Goal: Task Accomplishment & Management: Complete application form

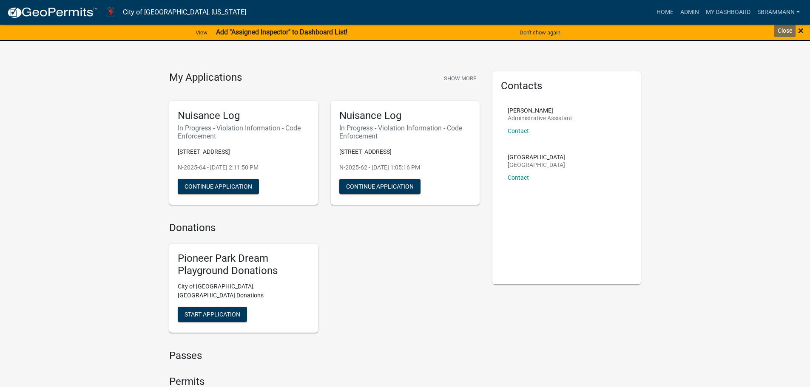
click at [800, 32] on span "×" at bounding box center [801, 31] width 6 height 12
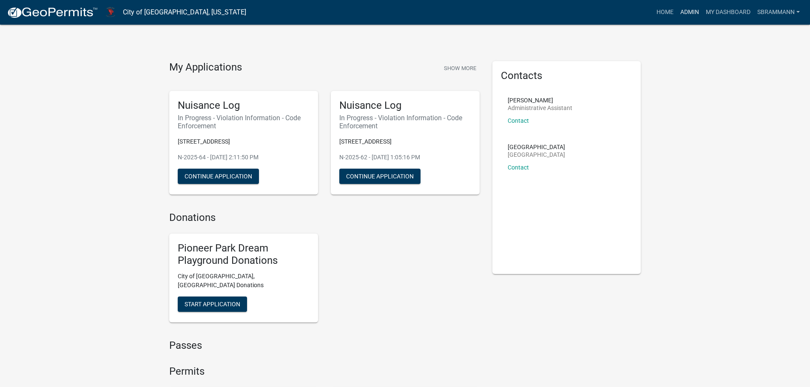
click at [690, 10] on link "Admin" at bounding box center [690, 12] width 26 height 16
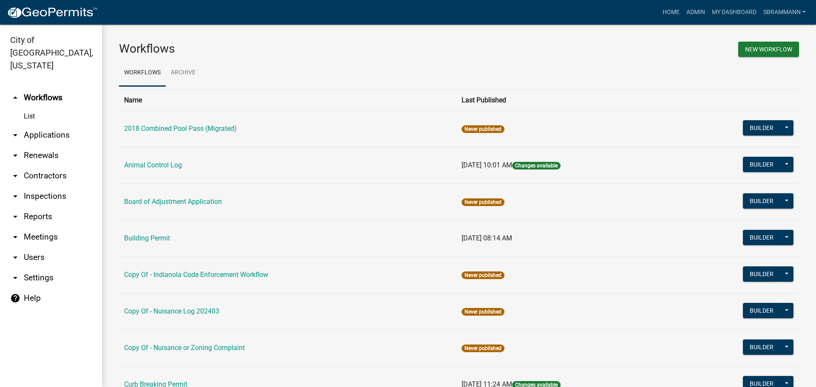
click at [44, 207] on link "arrow_drop_down Reports" at bounding box center [51, 217] width 102 height 20
select select "0: null"
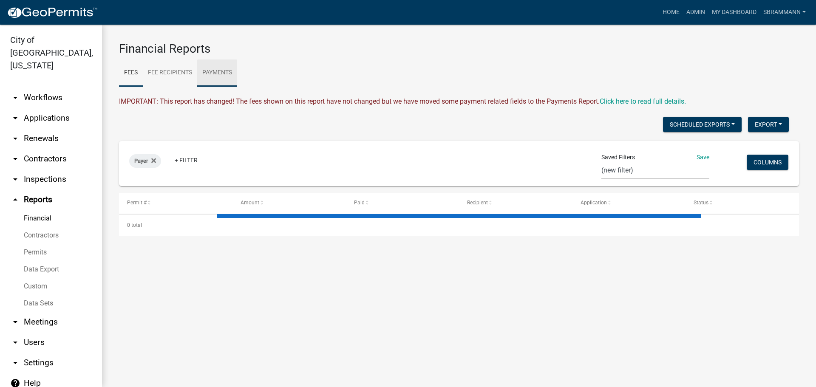
click at [222, 74] on link "Payments" at bounding box center [217, 73] width 40 height 27
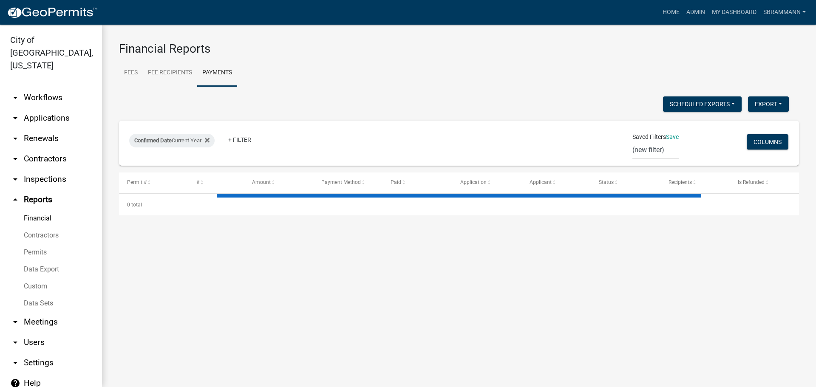
select select "3: 100"
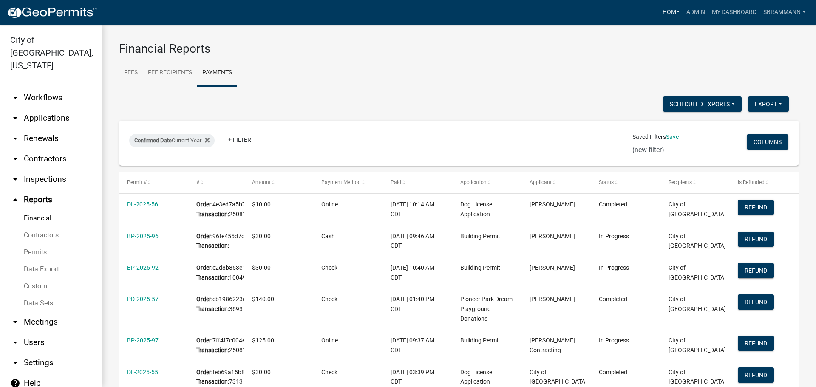
click at [673, 12] on link "Home" at bounding box center [671, 12] width 24 height 16
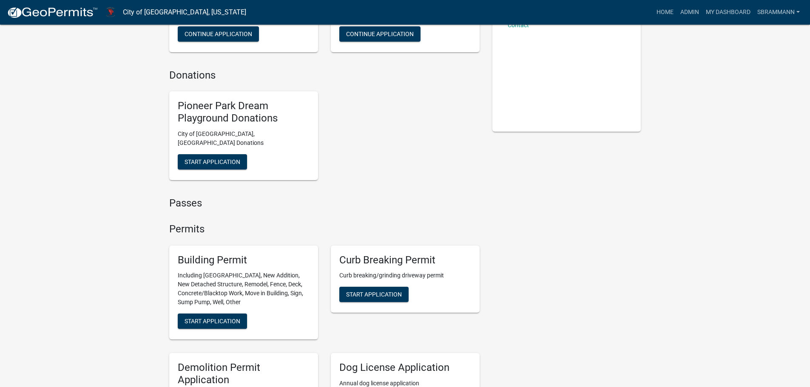
scroll to position [213, 0]
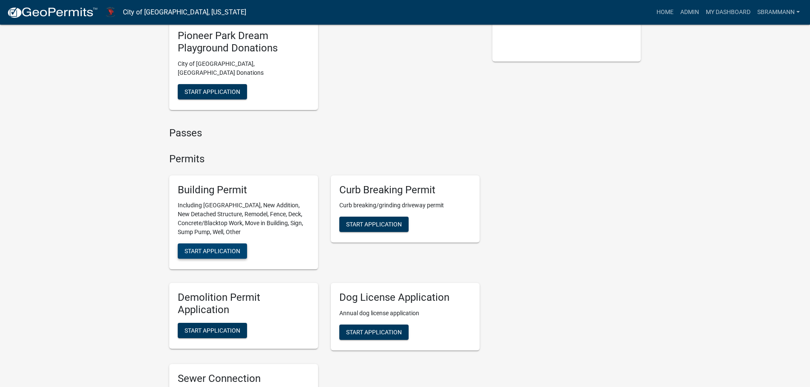
click at [225, 248] on span "Start Application" at bounding box center [212, 251] width 56 height 7
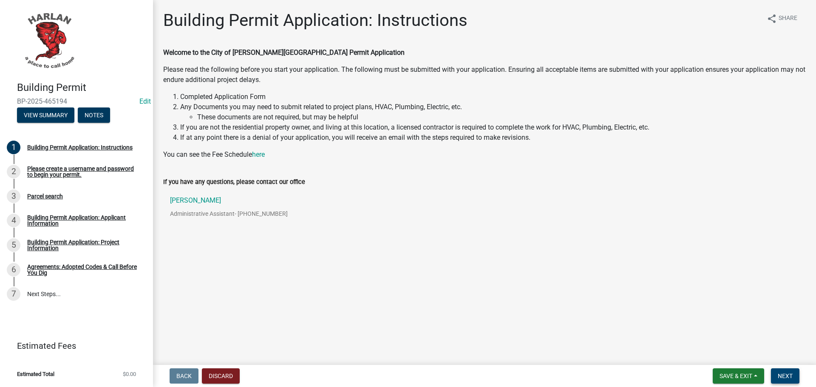
click at [787, 377] on span "Next" at bounding box center [785, 376] width 15 height 7
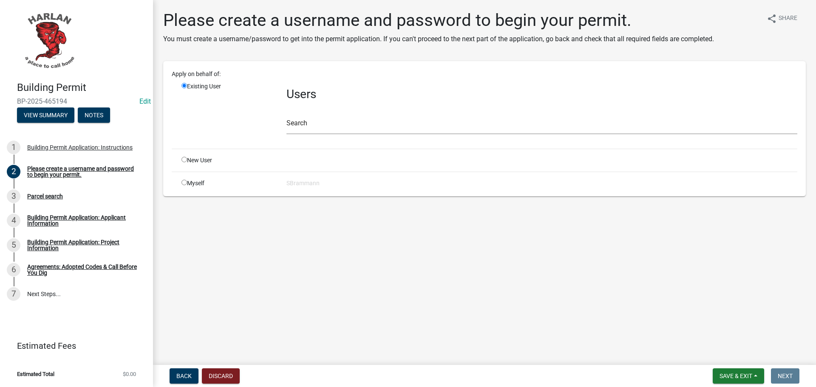
click at [184, 159] on input "radio" at bounding box center [184, 160] width 6 height 6
radio input "true"
radio input "false"
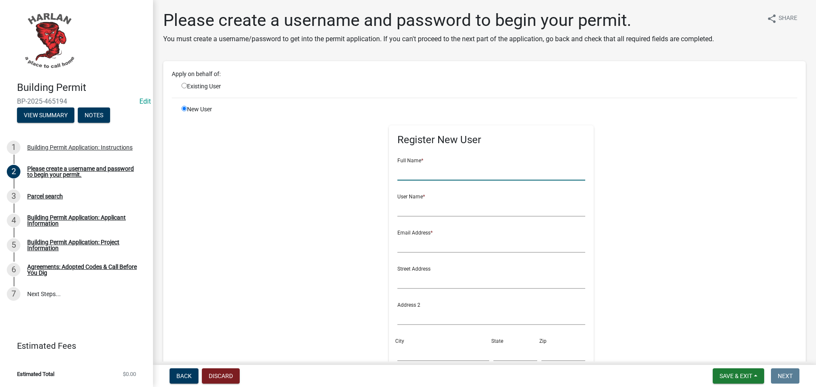
click at [412, 172] on input "text" at bounding box center [491, 171] width 188 height 17
type input "[PERSON_NAME]"
click at [417, 207] on input "text" at bounding box center [491, 207] width 188 height 17
type input "JWhite"
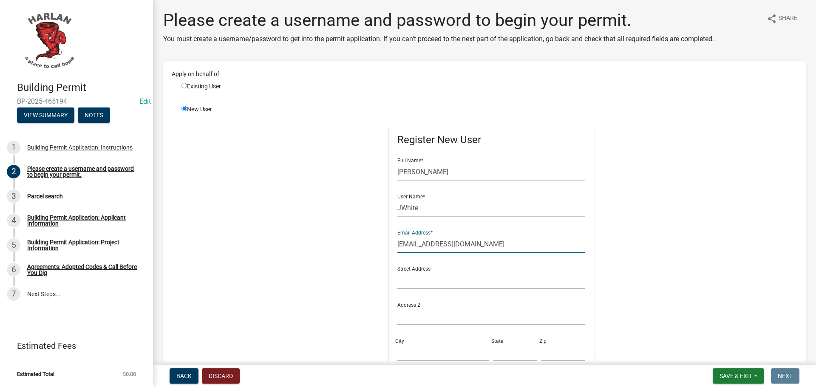
type input "[EMAIL_ADDRESS][DOMAIN_NAME]"
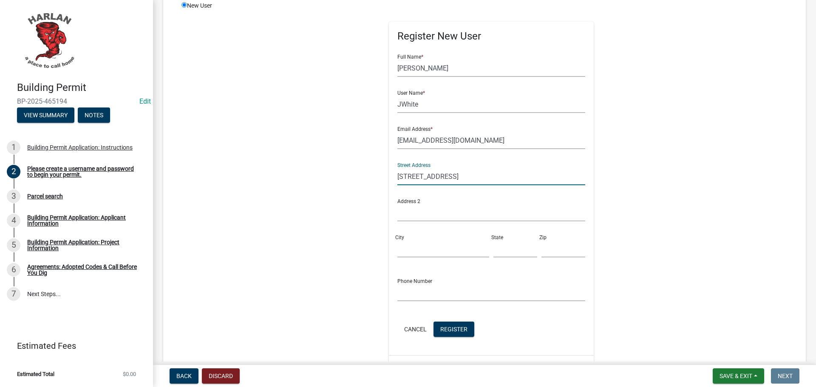
scroll to position [128, 0]
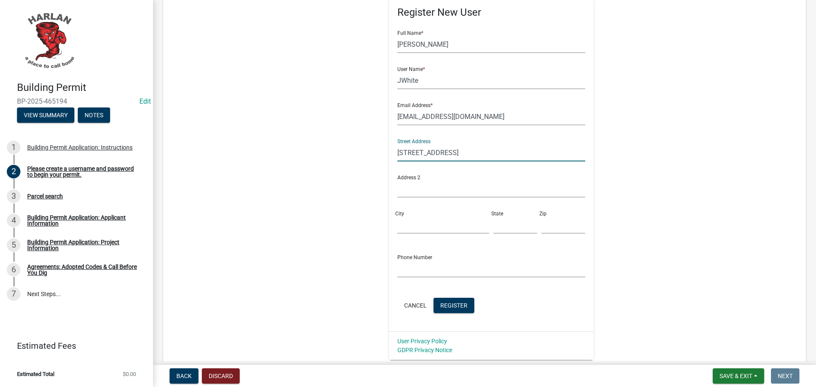
type input "[STREET_ADDRESS]"
click at [414, 224] on input "City" at bounding box center [443, 224] width 92 height 17
type input "[PERSON_NAME]"
type input "IA"
type input "51537"
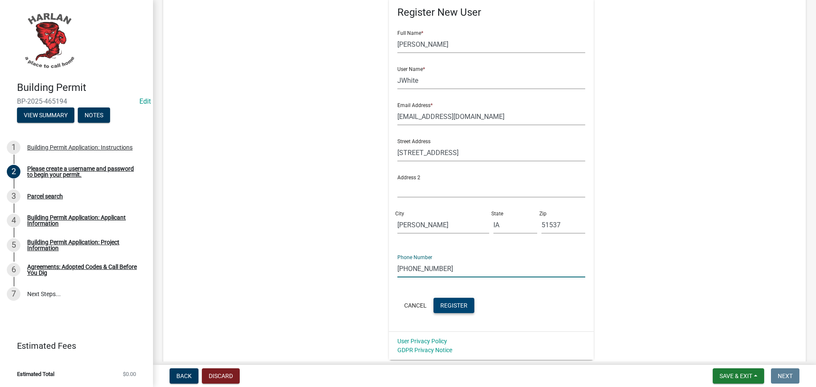
type input "[PHONE_NUMBER]"
click at [452, 305] on span "Register" at bounding box center [453, 305] width 27 height 7
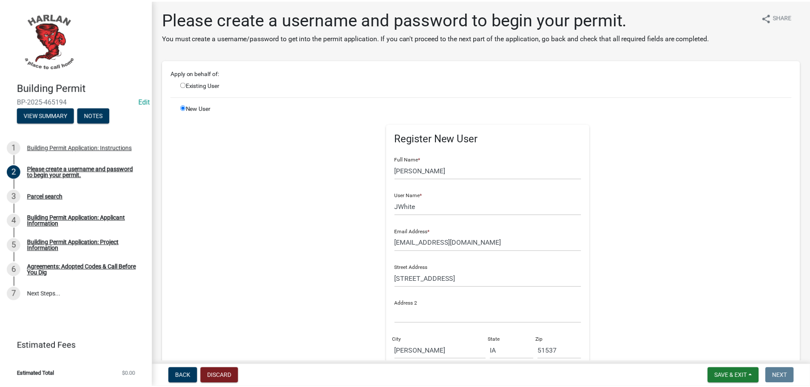
scroll to position [0, 0]
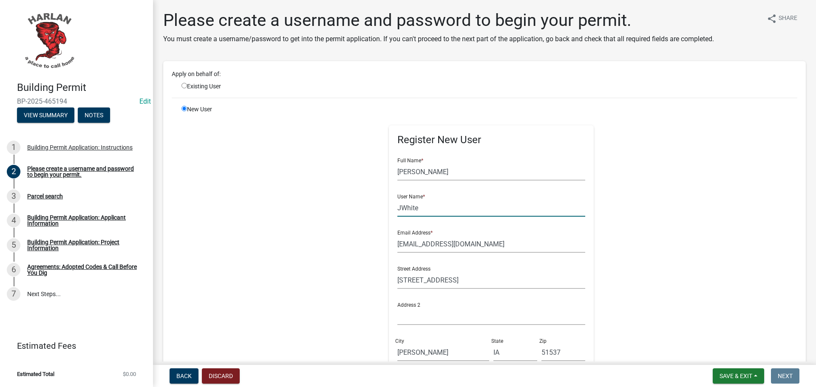
click at [413, 208] on input "JWhite" at bounding box center [491, 207] width 188 height 17
type input "JWhite1"
click at [223, 375] on button "Discard" at bounding box center [221, 376] width 38 height 15
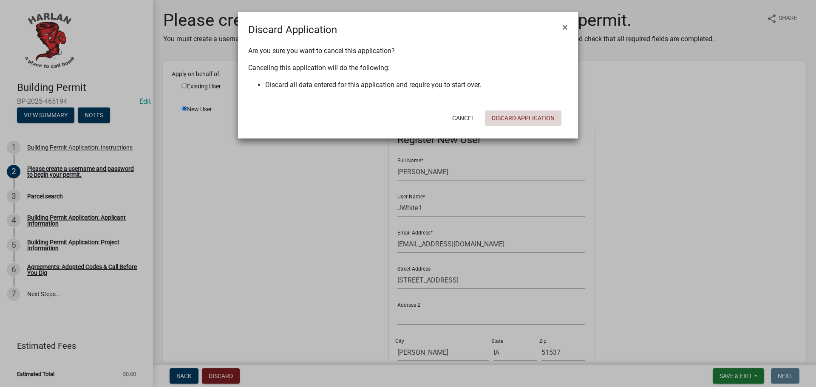
click at [535, 122] on button "Discard Application" at bounding box center [523, 118] width 77 height 15
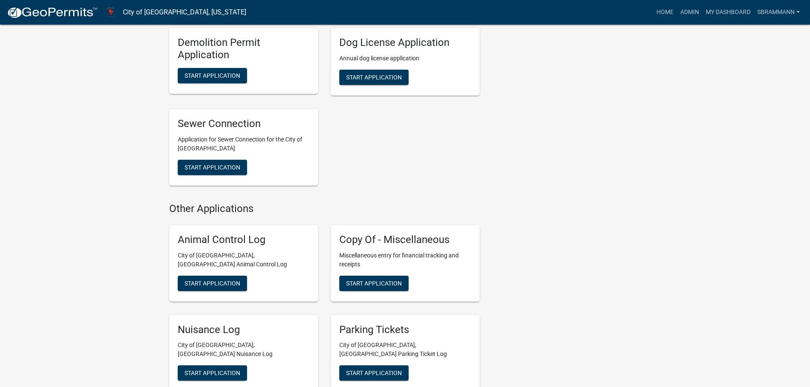
scroll to position [255, 0]
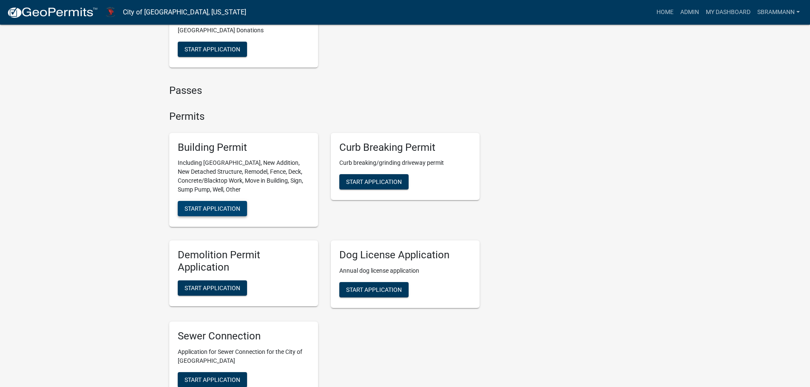
click at [186, 205] on span "Start Application" at bounding box center [212, 208] width 56 height 7
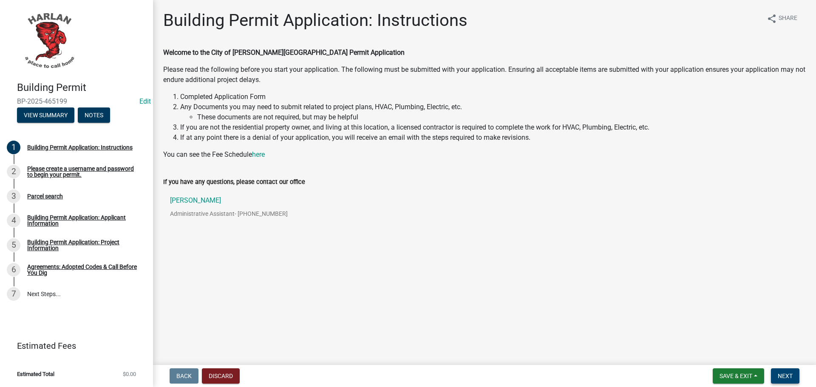
click at [786, 378] on span "Next" at bounding box center [785, 376] width 15 height 7
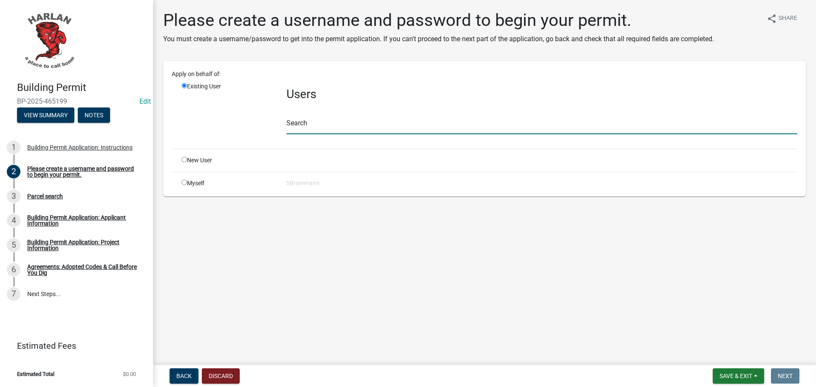
click at [297, 125] on input "text" at bounding box center [541, 125] width 511 height 17
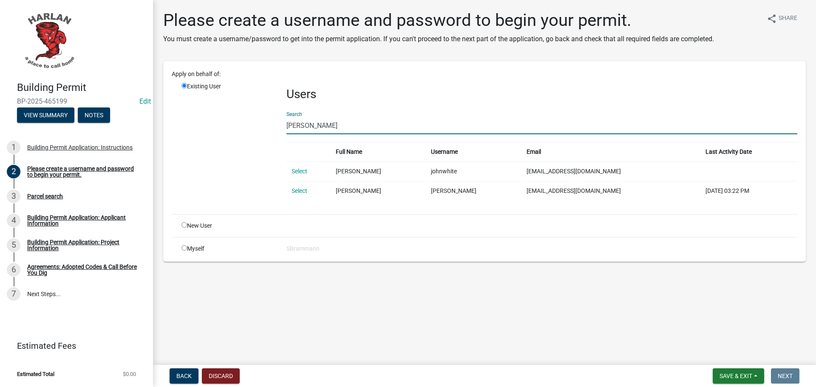
type input "[PERSON_NAME]"
click at [186, 224] on input "radio" at bounding box center [184, 225] width 6 height 6
radio input "true"
radio input "false"
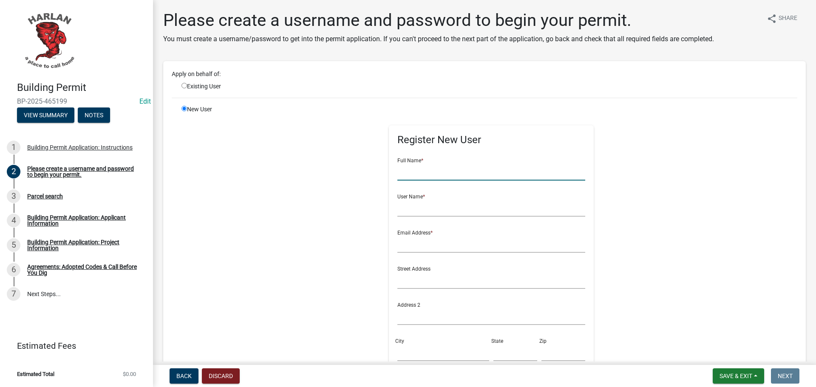
click at [435, 175] on input "text" at bounding box center [491, 171] width 188 height 17
type input "[PERSON_NAME]"
type input "[DEMOGRAPHIC_DATA]"
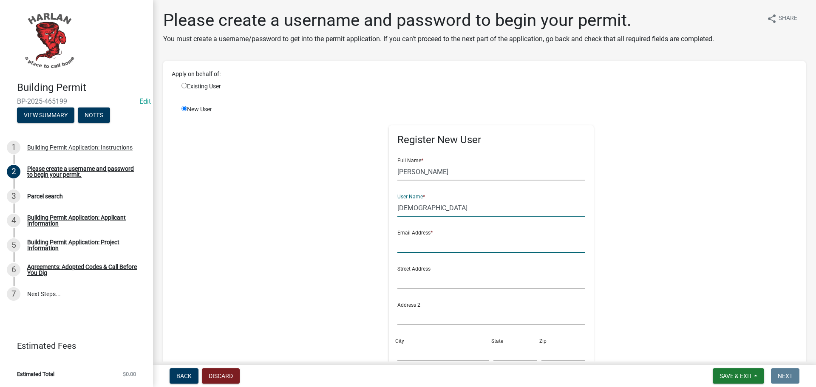
click at [400, 247] on input "text" at bounding box center [491, 243] width 188 height 17
type input "[EMAIL_ADDRESS][DOMAIN_NAME]"
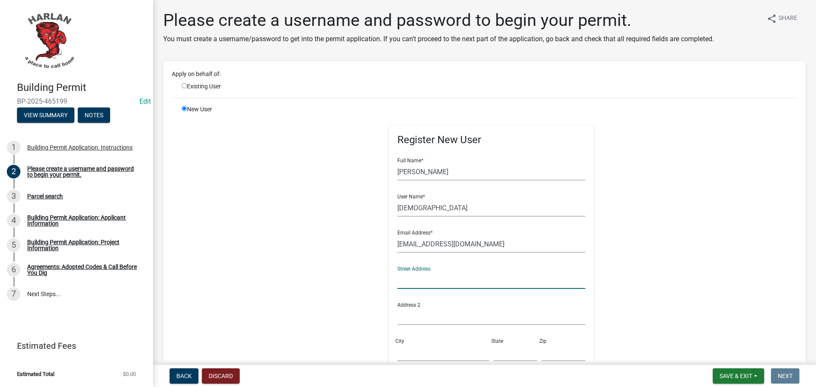
click at [418, 281] on input "text" at bounding box center [491, 280] width 188 height 17
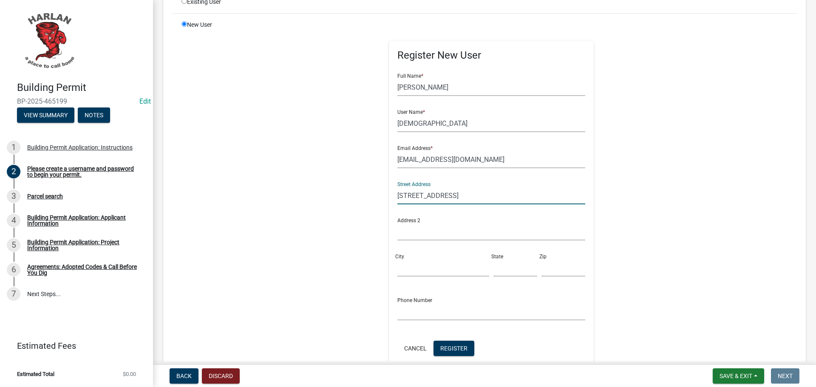
scroll to position [85, 0]
type input "[STREET_ADDRESS]"
click at [404, 259] on input "City" at bounding box center [443, 267] width 92 height 17
type input "[PERSON_NAME]"
type input "IA"
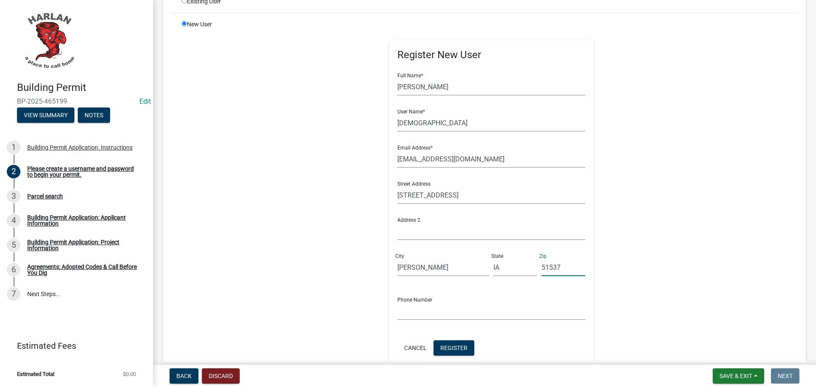
type input "51537"
click at [400, 310] on input "text" at bounding box center [491, 311] width 188 height 17
type input "[PHONE_NUMBER]"
click at [448, 350] on span "Register" at bounding box center [453, 347] width 27 height 7
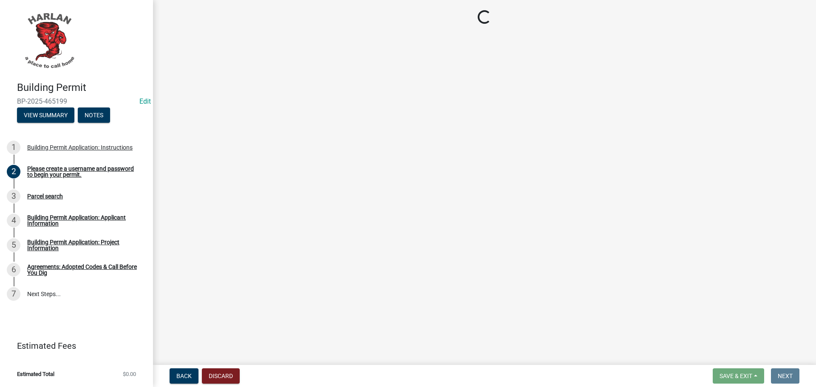
scroll to position [0, 0]
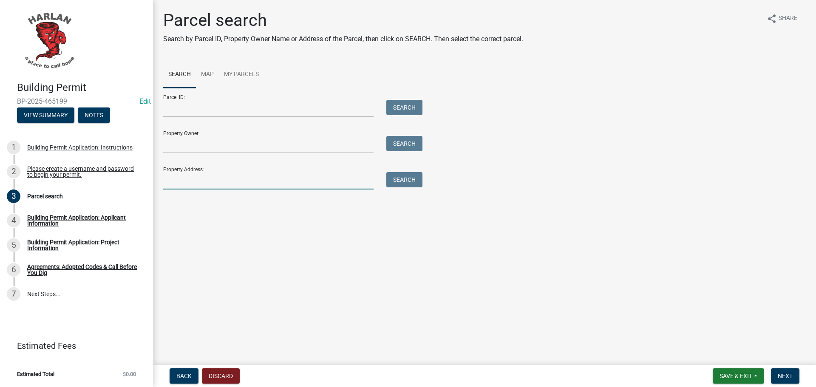
click at [178, 180] on input "Property Address:" at bounding box center [268, 180] width 210 height 17
type input "[STREET_ADDRESS]"
click at [417, 182] on button "Search" at bounding box center [404, 179] width 36 height 15
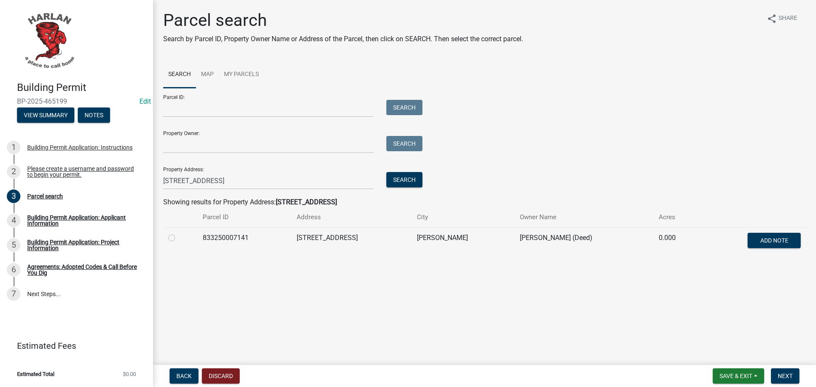
click at [179, 233] on label at bounding box center [179, 233] width 0 height 0
click at [179, 238] on input "radio" at bounding box center [182, 236] width 6 height 6
radio input "true"
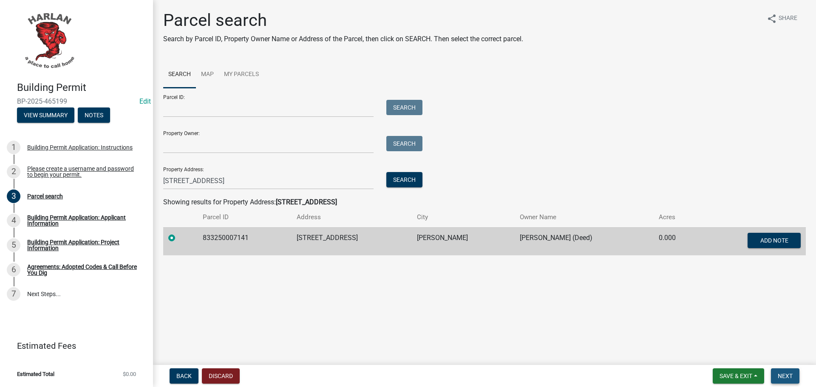
click at [781, 374] on span "Next" at bounding box center [785, 376] width 15 height 7
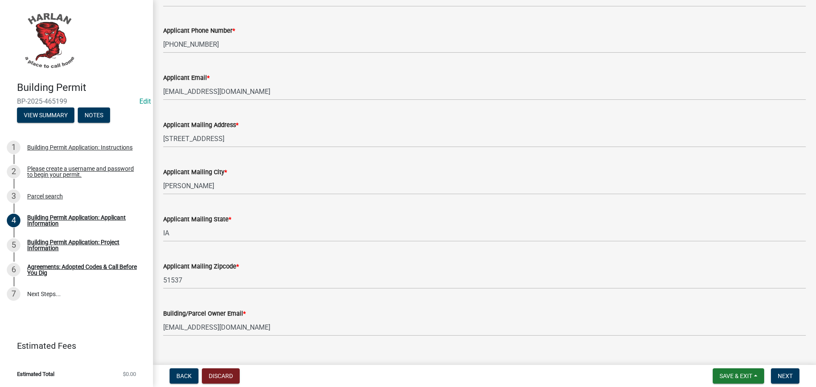
scroll to position [143, 0]
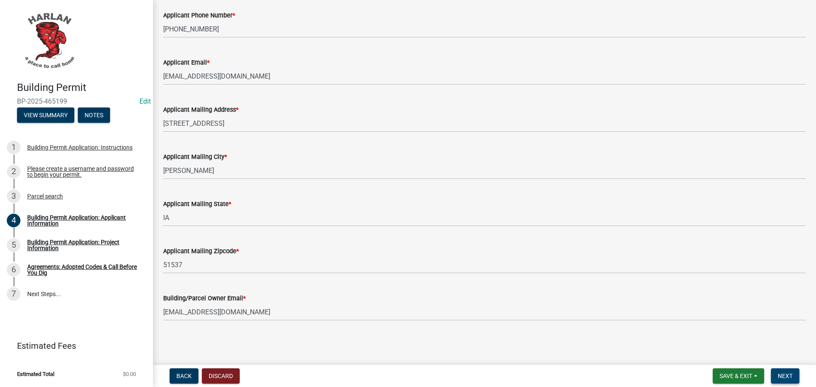
click at [781, 377] on span "Next" at bounding box center [785, 376] width 15 height 7
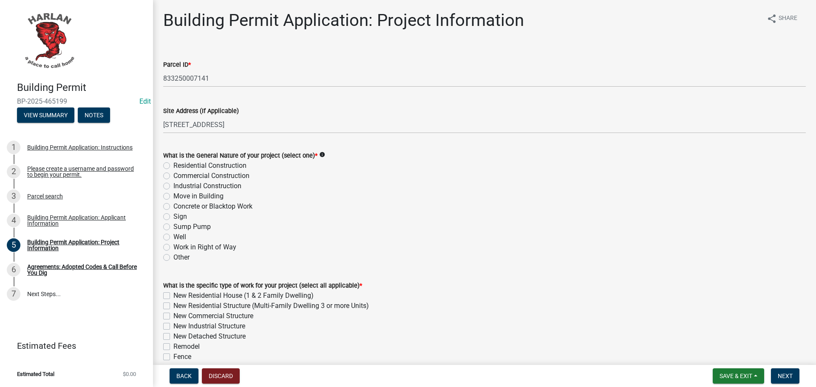
scroll to position [43, 0]
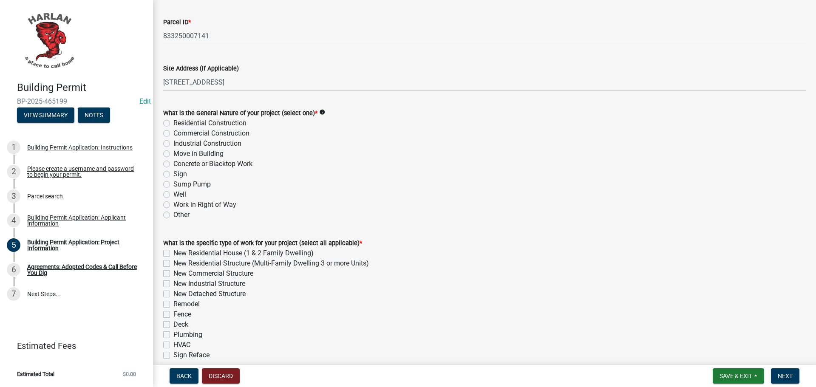
click at [173, 216] on label "Other" at bounding box center [181, 215] width 16 height 10
click at [173, 215] on input "Other" at bounding box center [176, 213] width 6 height 6
radio input "true"
click at [173, 326] on label "Deck" at bounding box center [180, 325] width 15 height 10
click at [173, 325] on input "Deck" at bounding box center [176, 323] width 6 height 6
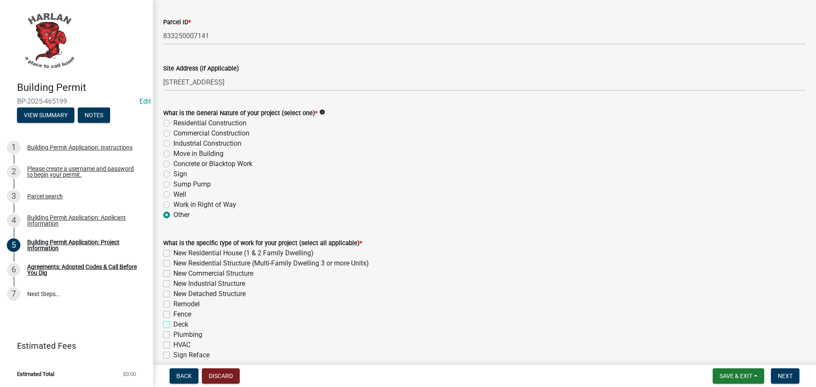
checkbox input "true"
checkbox input "false"
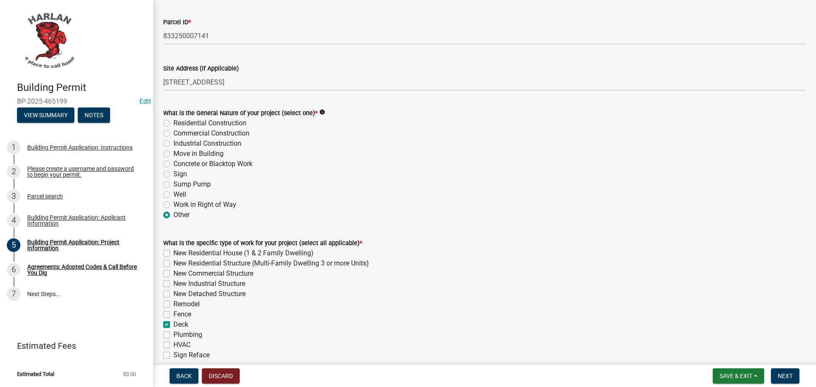
checkbox input "false"
checkbox input "true"
checkbox input "false"
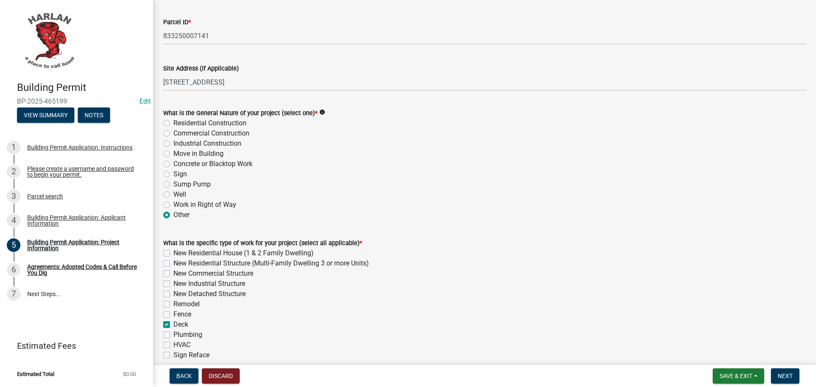
checkbox input "false"
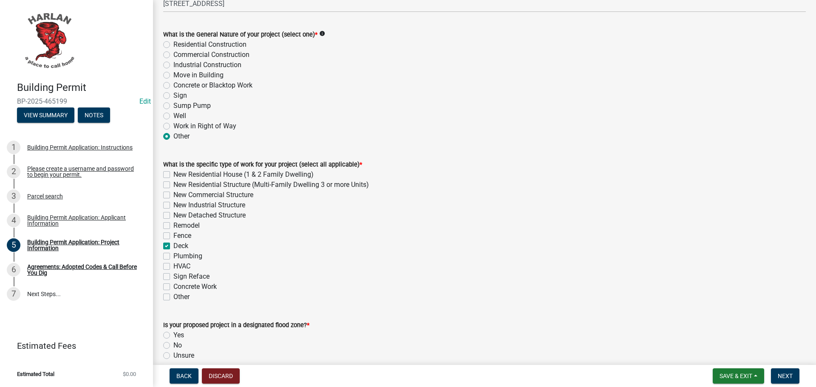
scroll to position [213, 0]
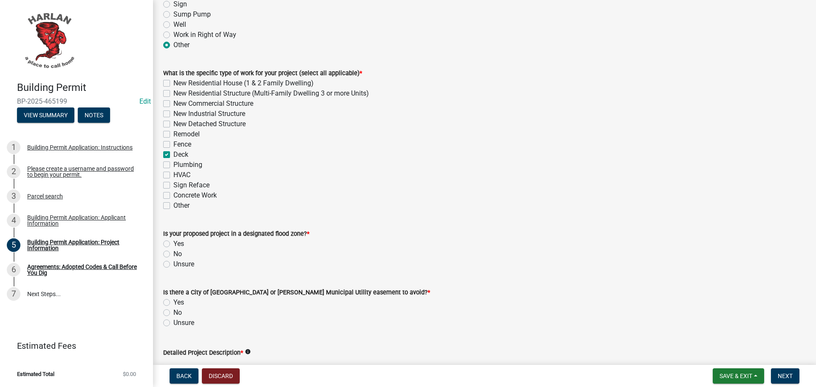
click at [173, 254] on label "No" at bounding box center [177, 254] width 9 height 10
click at [173, 254] on input "No" at bounding box center [176, 252] width 6 height 6
radio input "true"
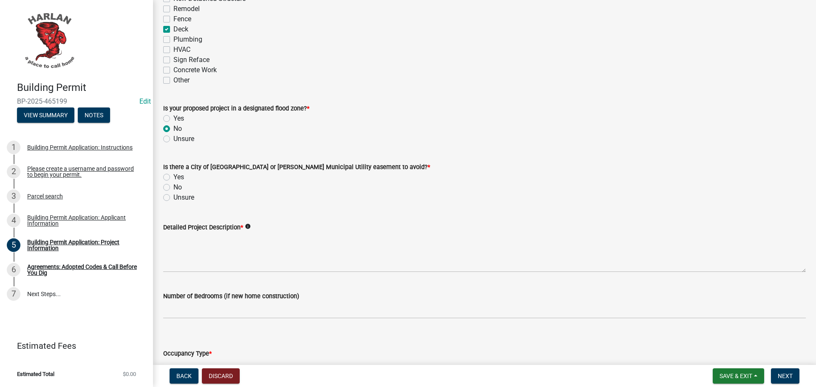
scroll to position [340, 0]
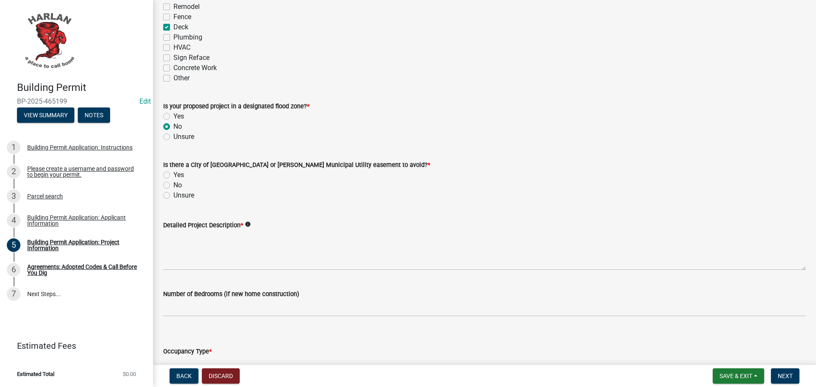
click at [173, 187] on label "No" at bounding box center [177, 185] width 9 height 10
click at [173, 186] on input "No" at bounding box center [176, 183] width 6 height 6
radio input "true"
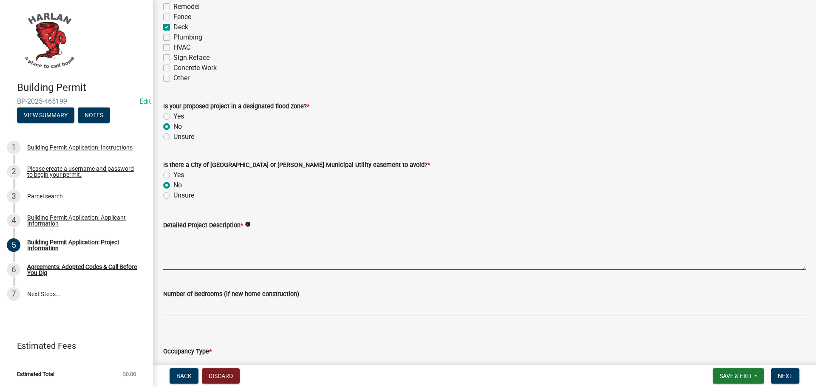
click at [185, 243] on textarea "Detailed Project Description *" at bounding box center [484, 250] width 643 height 40
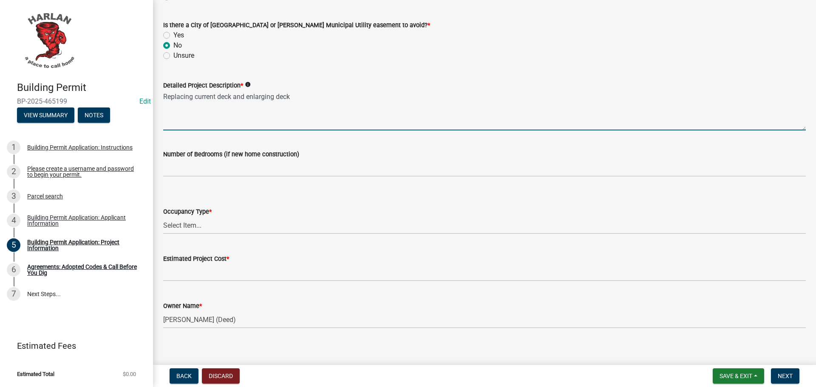
scroll to position [487, 0]
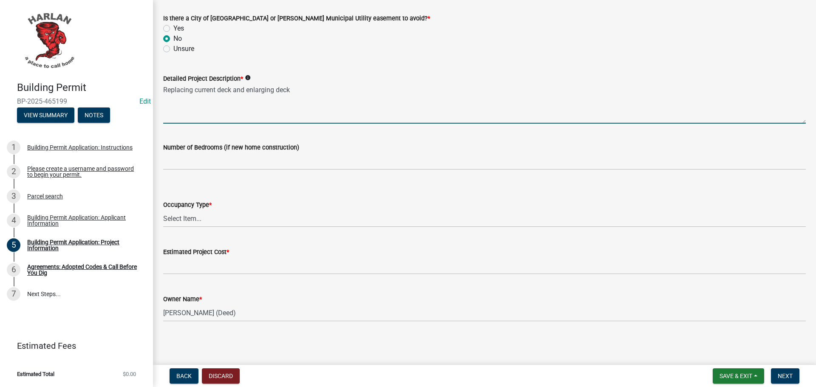
type textarea "Replacing current deck and enlarging deck"
click at [192, 221] on select "Select Item... Apartment Commercial Condominium Duplex Industrial Muti-Family S…" at bounding box center [484, 218] width 643 height 17
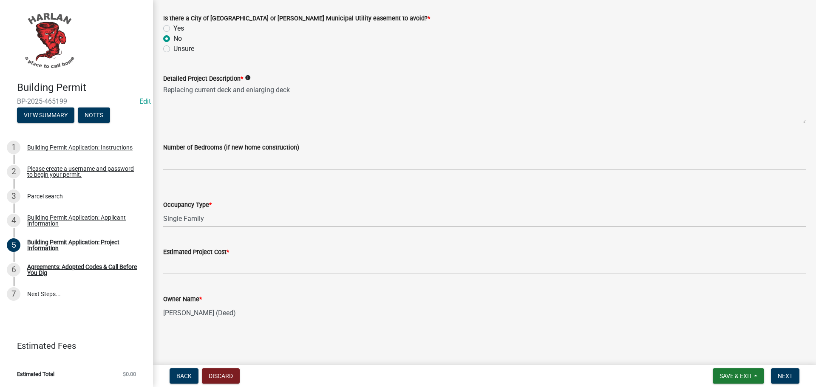
click at [163, 210] on select "Select Item... Apartment Commercial Condominium Duplex Industrial Muti-Family S…" at bounding box center [484, 218] width 643 height 17
select select "57c12fbf-2104-401b-a871-4062d0a56bab"
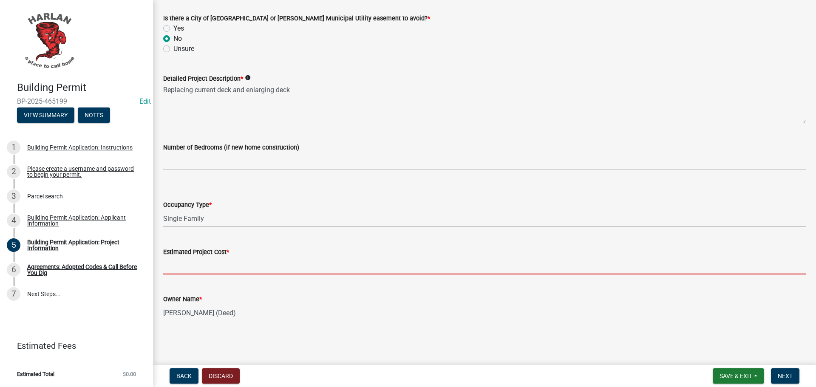
click at [192, 269] on input "text" at bounding box center [484, 265] width 643 height 17
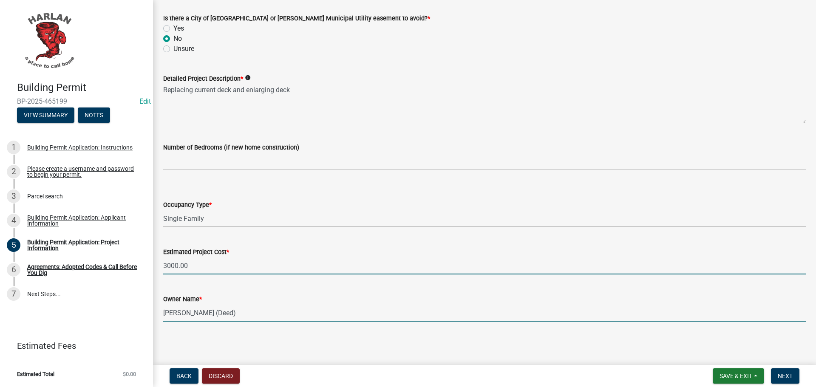
type input "3000"
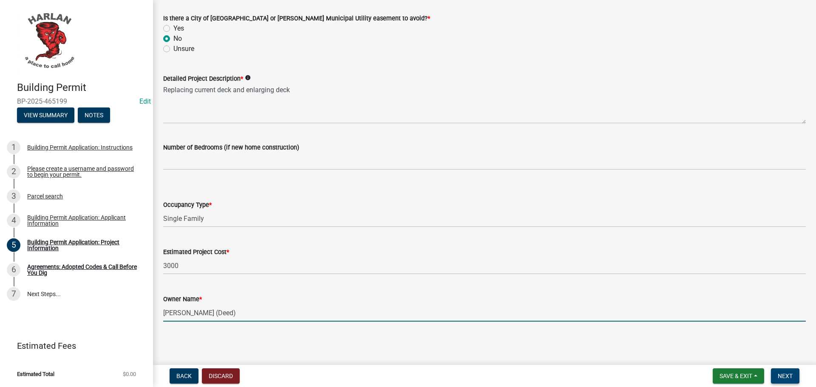
click at [778, 374] on span "Next" at bounding box center [785, 376] width 15 height 7
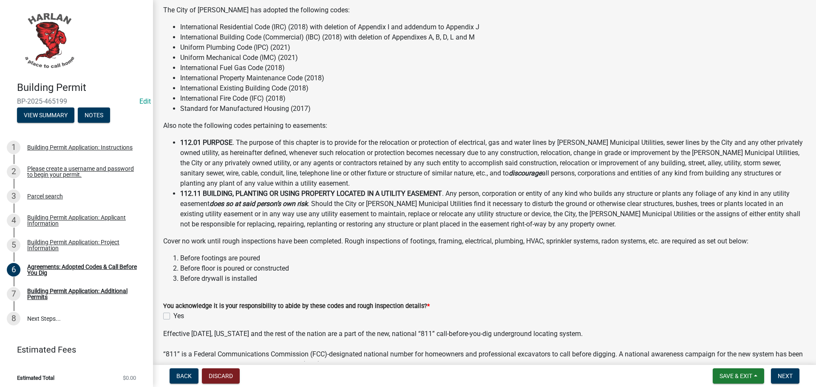
scroll to position [85, 0]
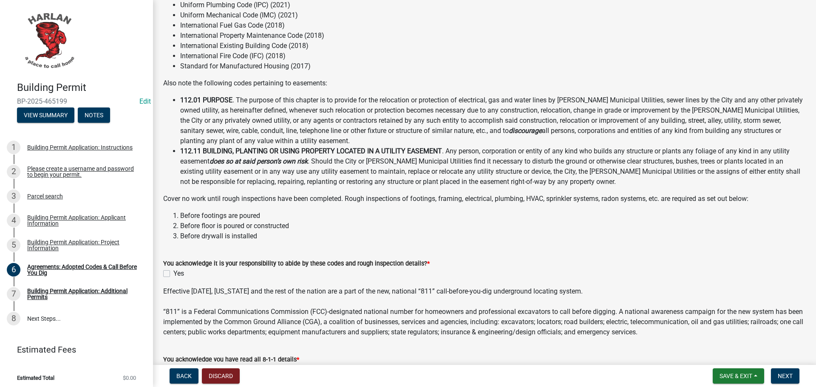
click at [173, 274] on label "Yes" at bounding box center [178, 274] width 11 height 10
click at [173, 274] on input "Yes" at bounding box center [176, 272] width 6 height 6
checkbox input "true"
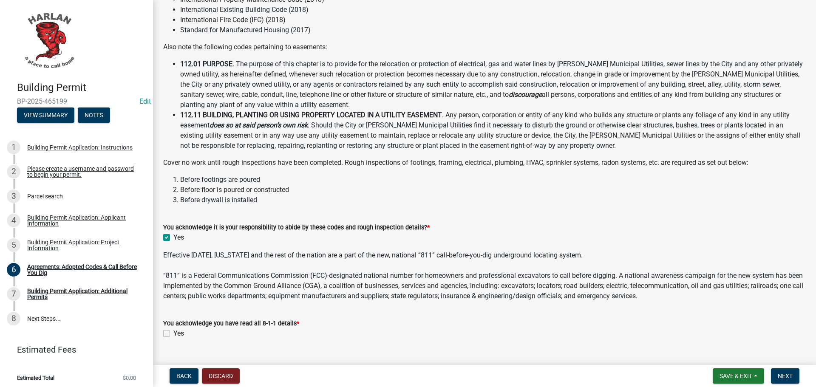
scroll to position [139, 0]
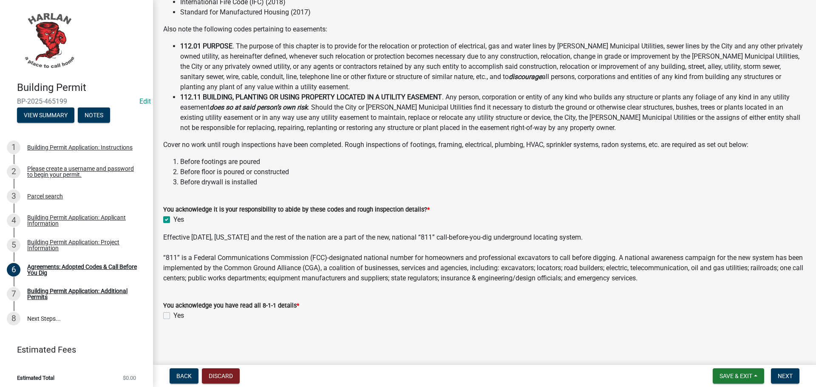
click at [173, 318] on label "Yes" at bounding box center [178, 316] width 11 height 10
click at [173, 316] on input "Yes" at bounding box center [176, 314] width 6 height 6
checkbox input "true"
click at [785, 375] on span "Next" at bounding box center [785, 376] width 15 height 7
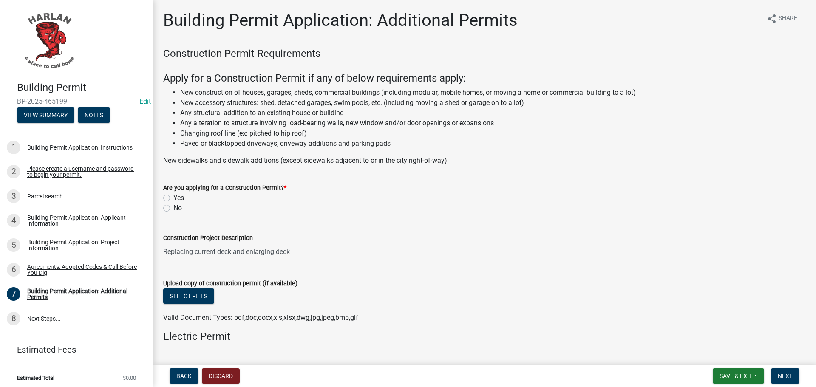
click at [173, 205] on label "No" at bounding box center [177, 208] width 9 height 10
click at [173, 205] on input "No" at bounding box center [176, 206] width 6 height 6
radio input "true"
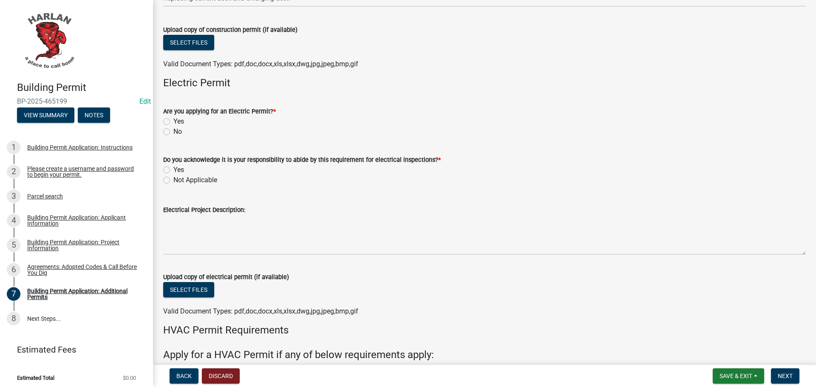
scroll to position [255, 0]
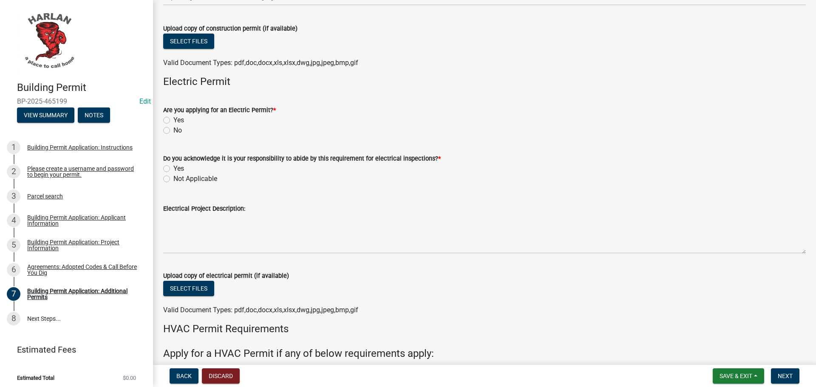
click at [173, 129] on label "No" at bounding box center [177, 130] width 9 height 10
click at [173, 129] on input "No" at bounding box center [176, 128] width 6 height 6
radio input "true"
click at [173, 178] on label "Not Applicable" at bounding box center [195, 179] width 44 height 10
click at [173, 178] on input "Not Applicable" at bounding box center [176, 177] width 6 height 6
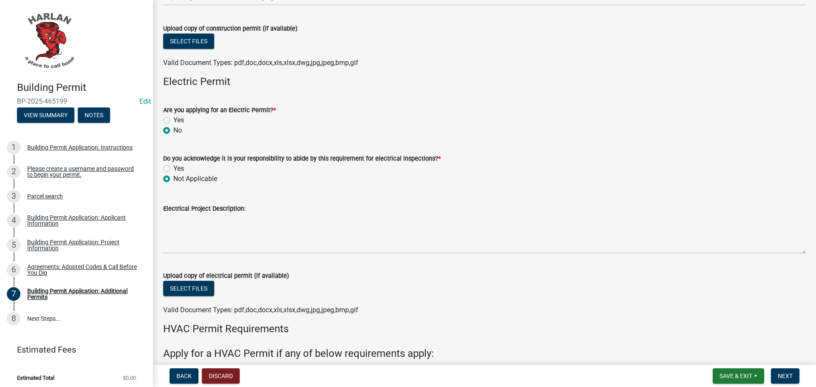
radio input "true"
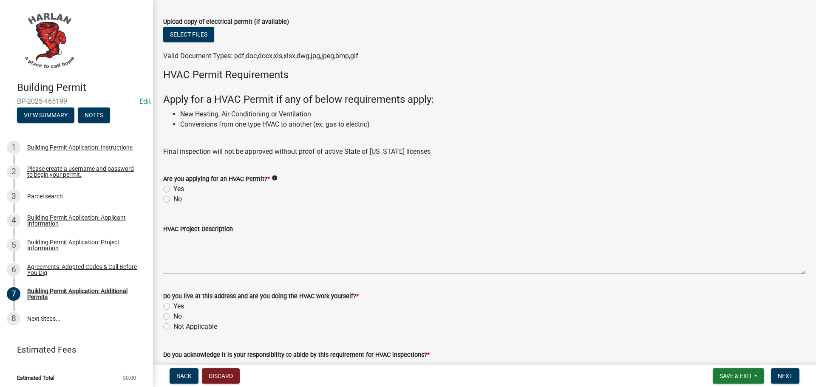
scroll to position [510, 0]
drag, startPoint x: 167, startPoint y: 198, endPoint x: 179, endPoint y: 198, distance: 12.8
click at [173, 198] on label "No" at bounding box center [177, 198] width 9 height 10
click at [173, 198] on input "No" at bounding box center [176, 196] width 6 height 6
radio input "true"
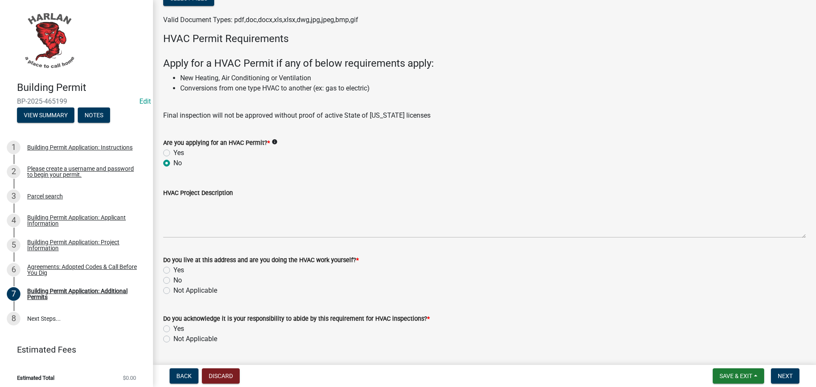
scroll to position [638, 0]
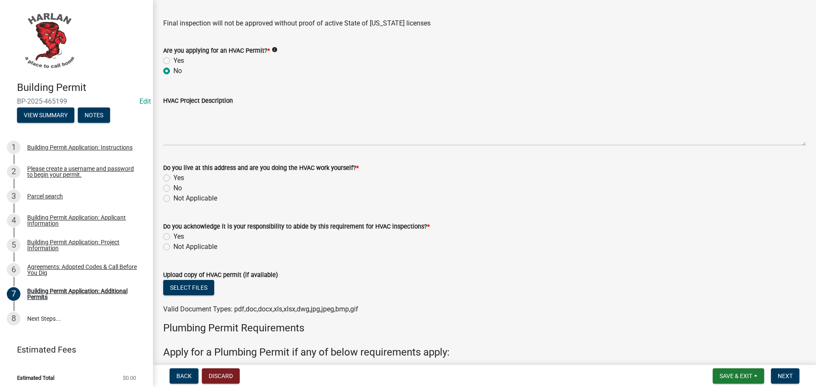
click at [173, 198] on label "Not Applicable" at bounding box center [195, 198] width 44 height 10
click at [173, 198] on input "Not Applicable" at bounding box center [176, 196] width 6 height 6
radio input "true"
click at [173, 247] on label "Not Applicable" at bounding box center [195, 247] width 44 height 10
click at [173, 247] on input "Not Applicable" at bounding box center [176, 245] width 6 height 6
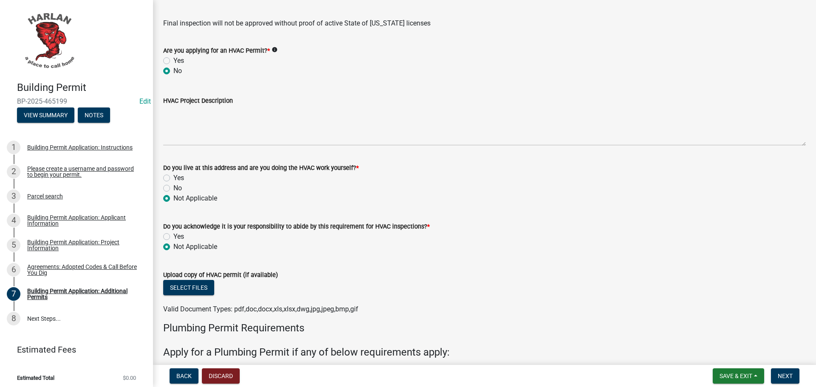
radio input "true"
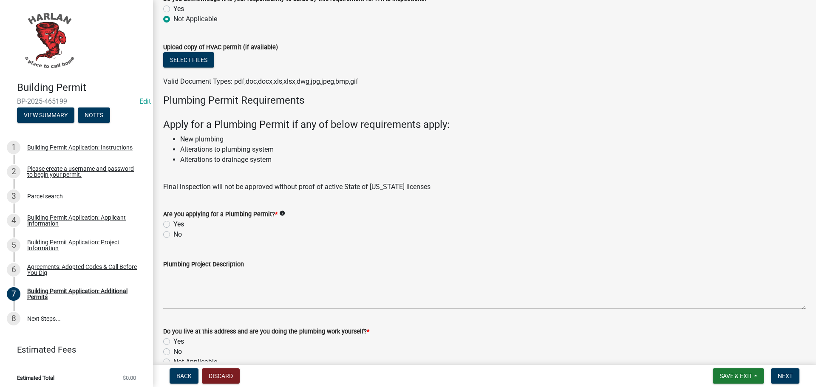
scroll to position [893, 0]
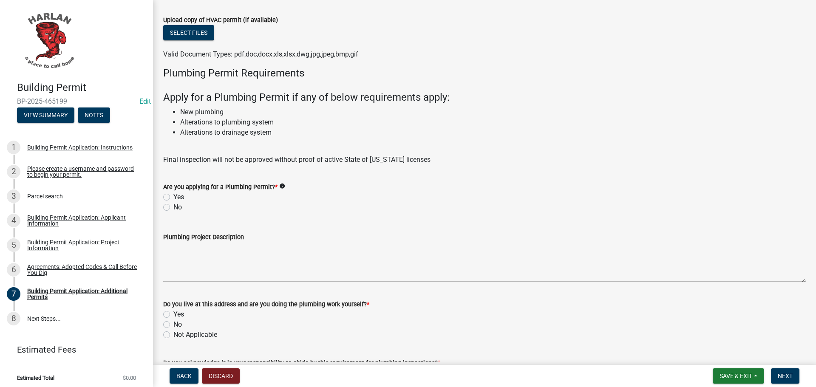
drag, startPoint x: 166, startPoint y: 207, endPoint x: 184, endPoint y: 209, distance: 17.9
click at [173, 208] on label "No" at bounding box center [177, 207] width 9 height 10
click at [173, 208] on input "No" at bounding box center [176, 205] width 6 height 6
radio input "true"
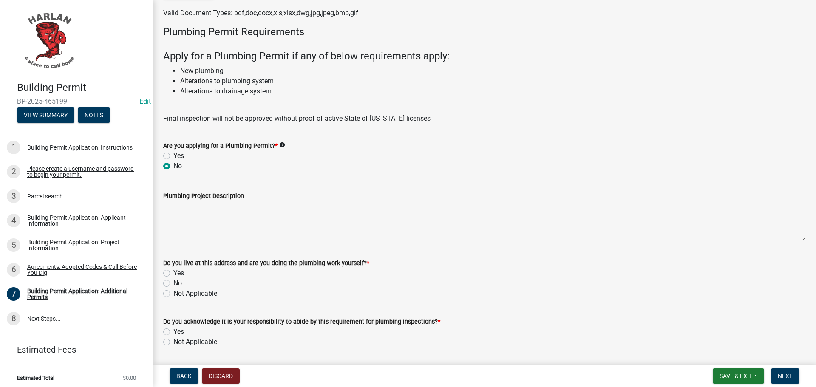
scroll to position [1020, 0]
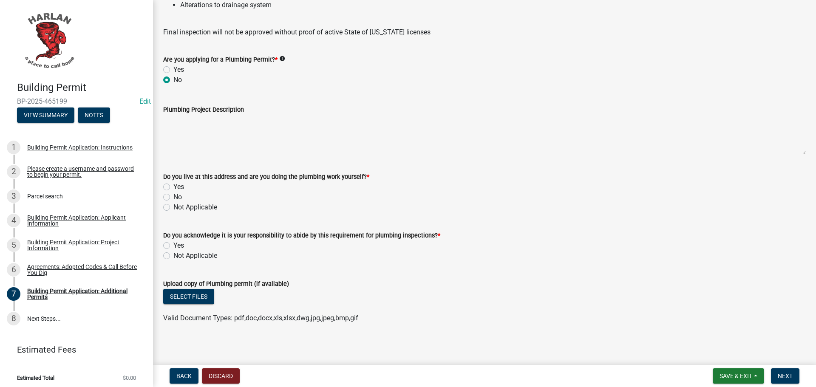
click at [173, 206] on label "Not Applicable" at bounding box center [195, 207] width 44 height 10
click at [173, 206] on input "Not Applicable" at bounding box center [176, 205] width 6 height 6
radio input "true"
click at [173, 259] on label "Not Applicable" at bounding box center [195, 256] width 44 height 10
click at [173, 256] on input "Not Applicable" at bounding box center [176, 254] width 6 height 6
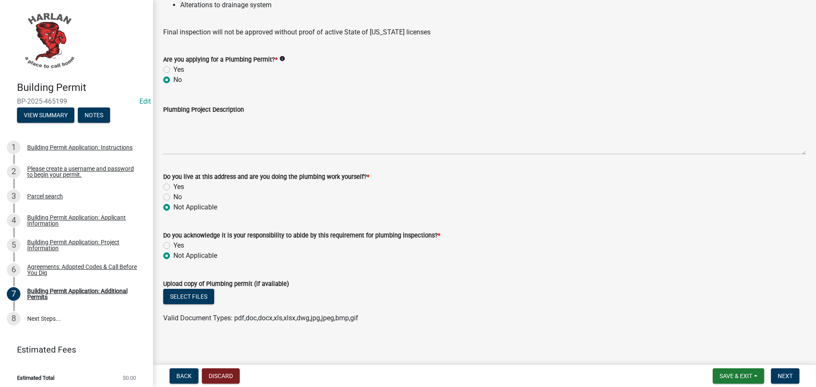
radio input "true"
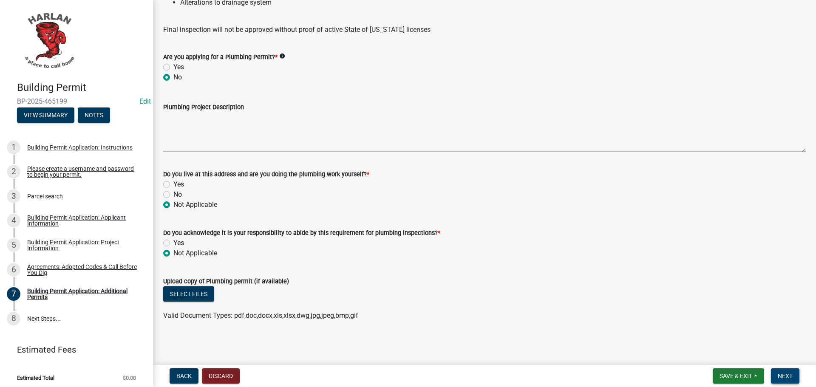
click at [784, 374] on span "Next" at bounding box center [785, 376] width 15 height 7
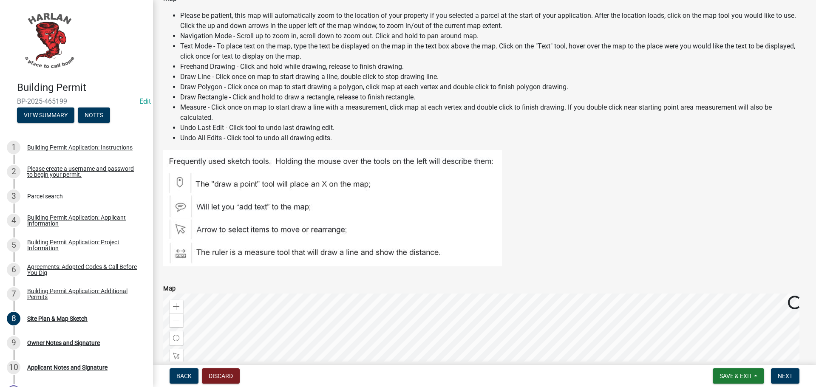
scroll to position [383, 0]
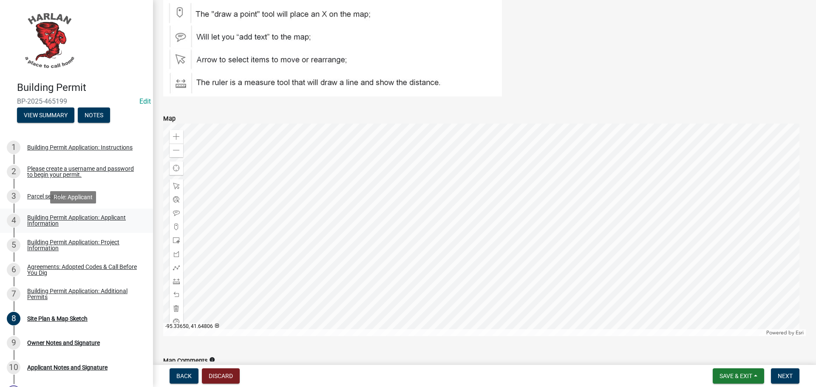
click at [33, 225] on div "Building Permit Application: Applicant Information" at bounding box center [83, 221] width 112 height 12
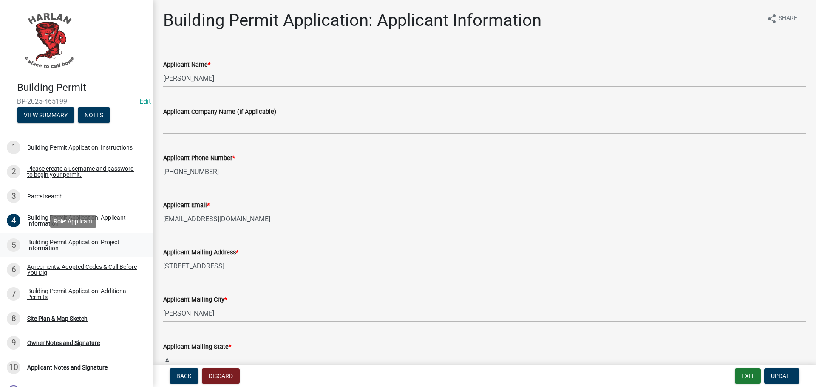
click at [41, 246] on div "Building Permit Application: Project Information" at bounding box center [83, 245] width 112 height 12
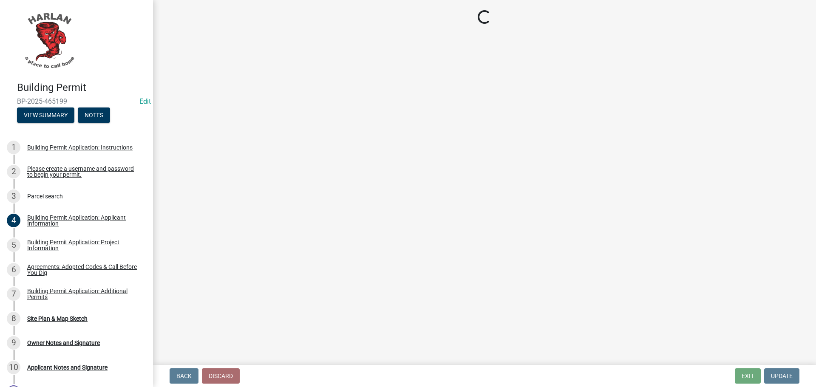
select select "57c12fbf-2104-401b-a871-4062d0a56bab"
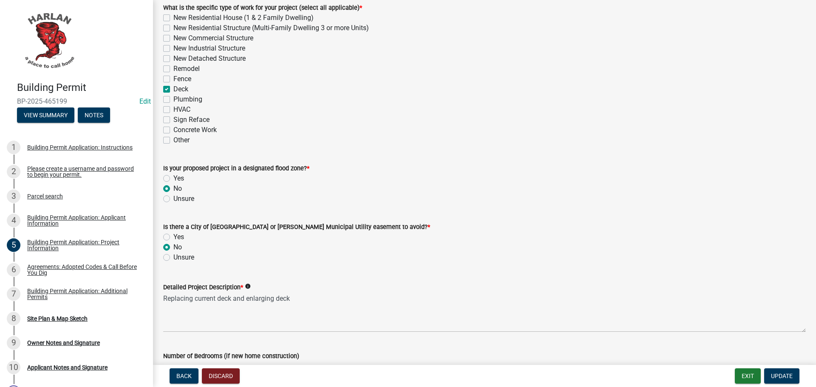
scroll to position [340, 0]
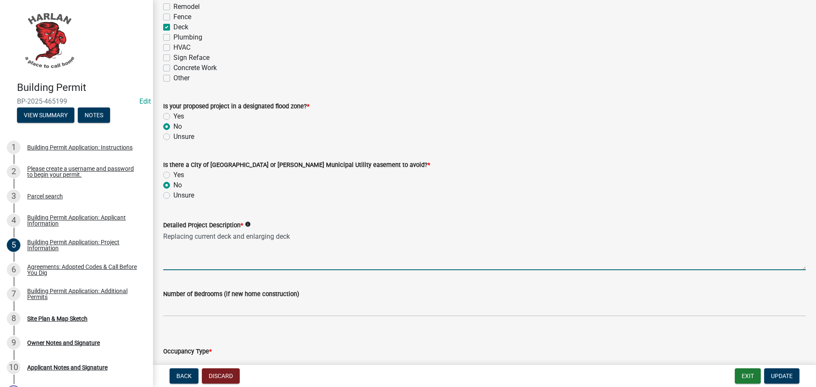
click at [297, 235] on textarea "Replacing current deck and enlarging deck" at bounding box center [484, 250] width 643 height 40
type textarea "Replacing current deck and enlarging deck 12' from house and 20' wide"
click at [781, 374] on span "Update" at bounding box center [782, 376] width 22 height 7
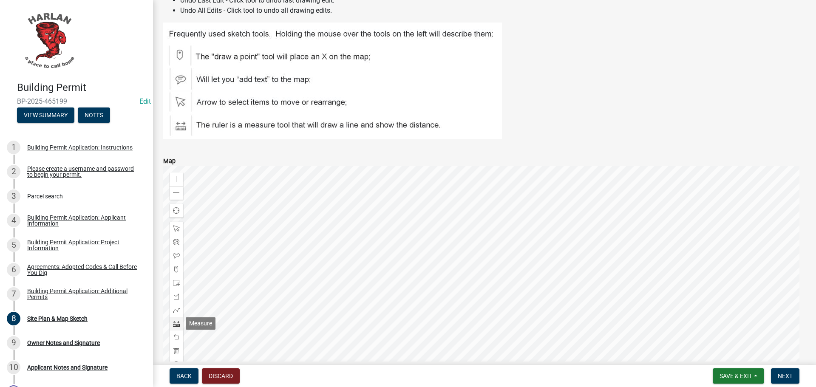
click at [177, 321] on span at bounding box center [176, 323] width 7 height 7
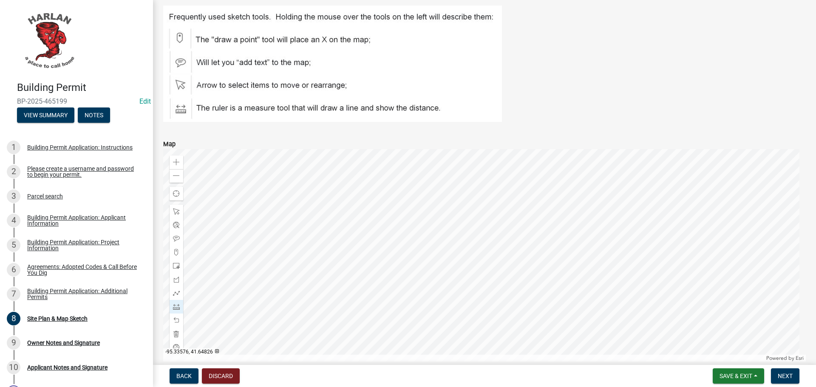
click at [428, 243] on div at bounding box center [484, 255] width 643 height 213
click at [449, 243] on div at bounding box center [484, 255] width 643 height 213
click at [176, 319] on span at bounding box center [176, 320] width 7 height 7
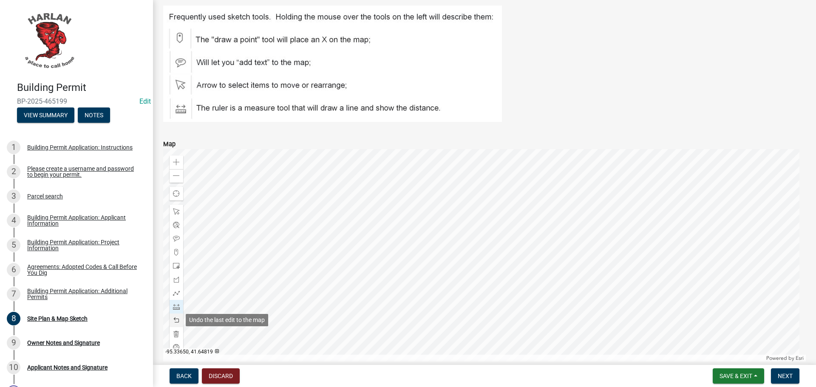
click at [176, 319] on span at bounding box center [176, 320] width 7 height 7
click at [176, 306] on span at bounding box center [176, 306] width 7 height 7
click at [425, 242] on div at bounding box center [484, 255] width 643 height 213
click at [446, 242] on div at bounding box center [484, 255] width 643 height 213
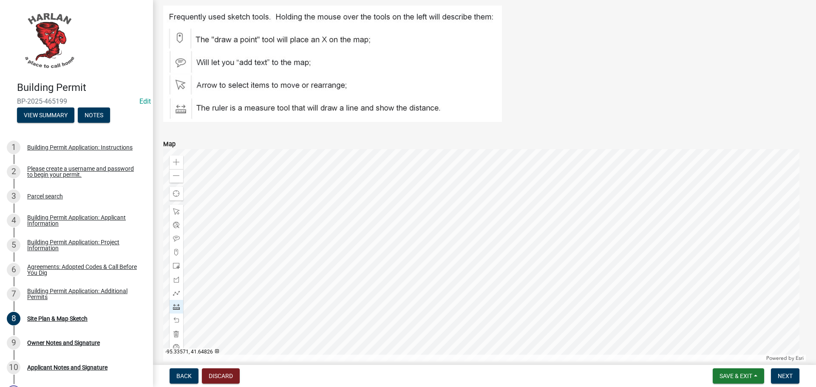
click at [446, 242] on div at bounding box center [484, 255] width 643 height 213
click at [445, 228] on div at bounding box center [484, 255] width 643 height 213
click at [474, 228] on div at bounding box center [484, 255] width 643 height 213
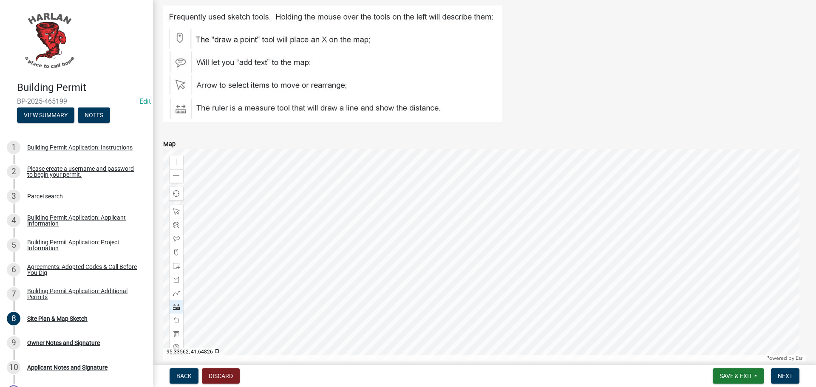
click at [475, 243] on div at bounding box center [484, 255] width 643 height 213
click at [787, 377] on span "Next" at bounding box center [785, 376] width 15 height 7
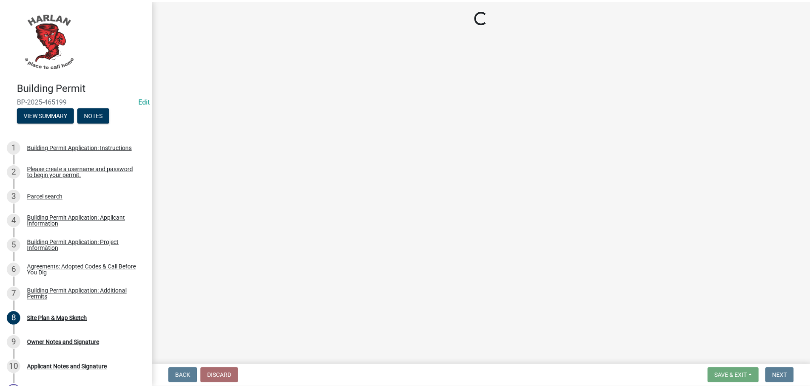
scroll to position [0, 0]
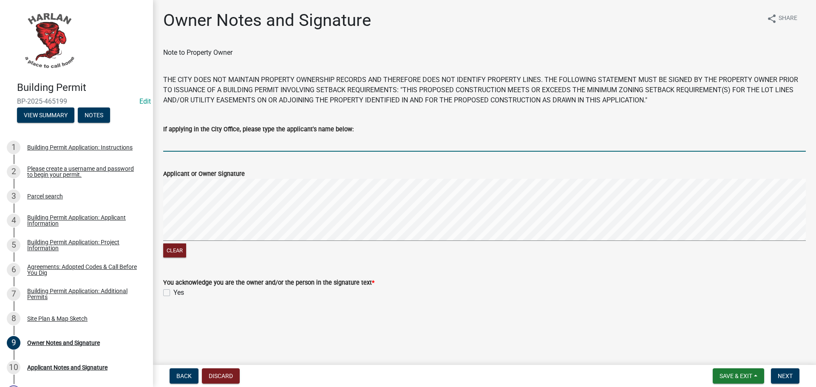
click at [183, 145] on input "If applying in the City Office, please type the applicant's name below:" at bounding box center [484, 142] width 643 height 17
type input "[PERSON_NAME]"
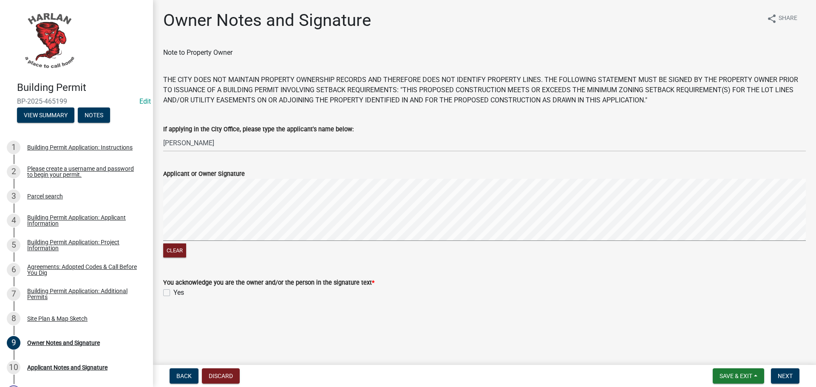
click at [173, 294] on label "Yes" at bounding box center [178, 293] width 11 height 10
click at [173, 293] on input "Yes" at bounding box center [176, 291] width 6 height 6
checkbox input "true"
click at [785, 377] on span "Next" at bounding box center [785, 376] width 15 height 7
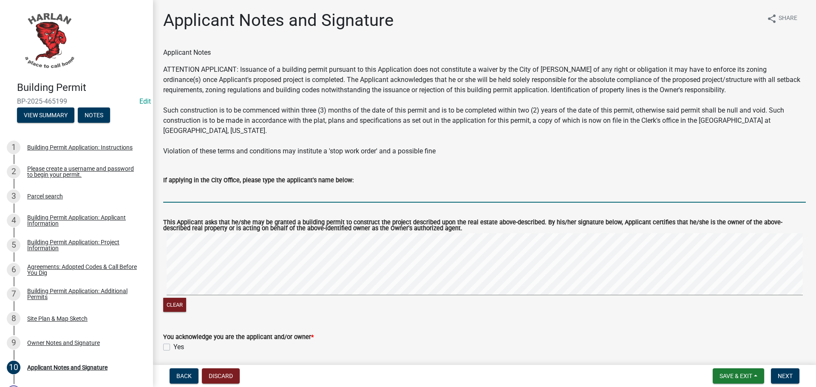
click at [179, 185] on input "If applying in the City Office, please type the applicant's name below:" at bounding box center [484, 193] width 643 height 17
type input "[PERSON_NAME]"
click at [173, 342] on label "Yes" at bounding box center [178, 347] width 11 height 10
click at [173, 342] on input "Yes" at bounding box center [176, 345] width 6 height 6
checkbox input "true"
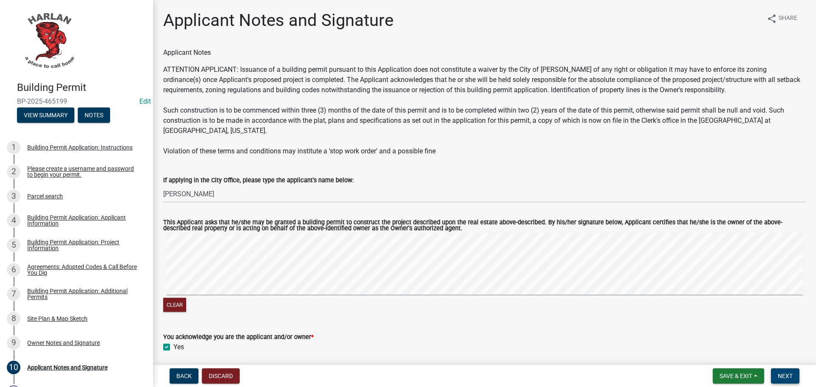
click at [794, 374] on button "Next" at bounding box center [785, 376] width 28 height 15
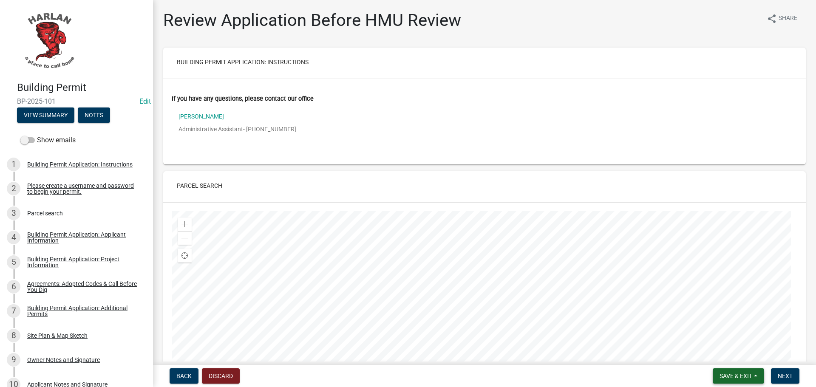
click at [734, 374] on span "Save & Exit" at bounding box center [736, 376] width 33 height 7
click at [723, 354] on button "Save & Exit" at bounding box center [730, 354] width 68 height 20
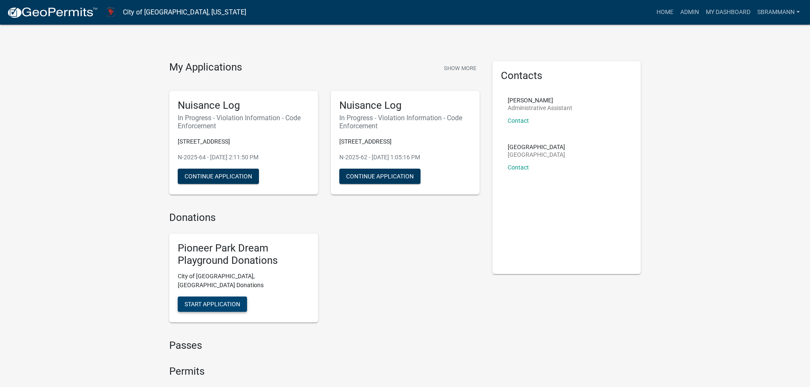
click at [218, 301] on span "Start Application" at bounding box center [212, 304] width 56 height 7
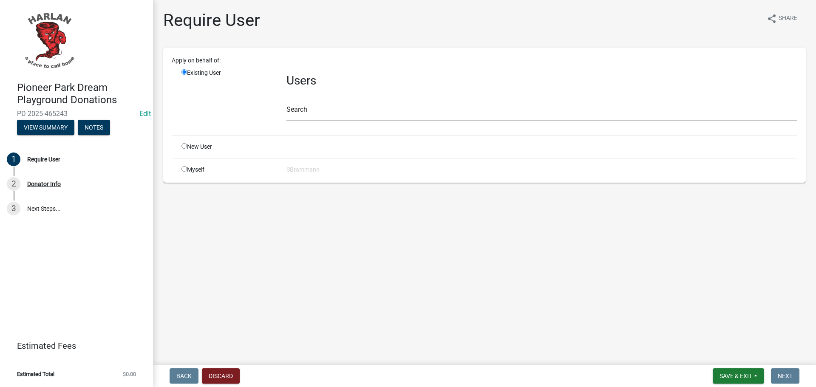
click at [184, 168] on input "radio" at bounding box center [184, 169] width 6 height 6
radio input "true"
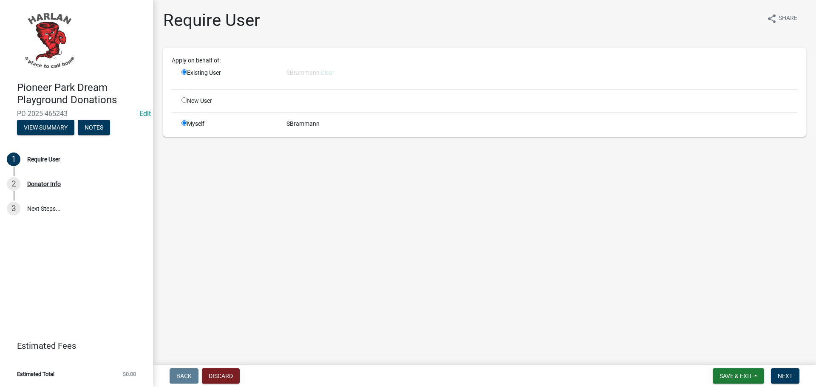
radio input "false"
click at [785, 373] on span "Next" at bounding box center [785, 376] width 15 height 7
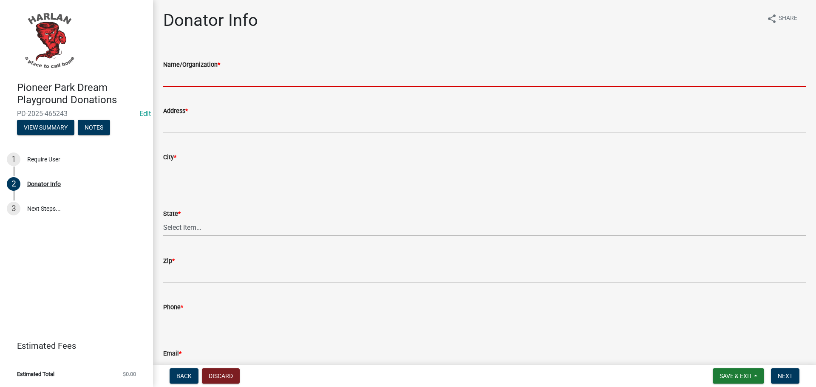
click at [199, 78] on input "Name/Organization *" at bounding box center [484, 78] width 643 height 17
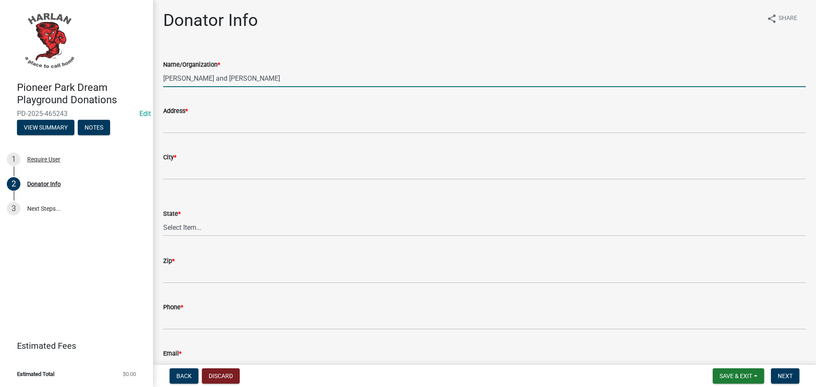
type input "[PERSON_NAME] and [PERSON_NAME]"
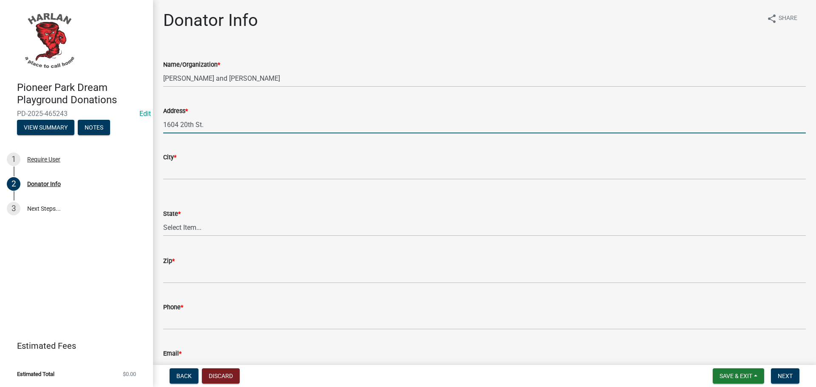
type input "1604 20th St."
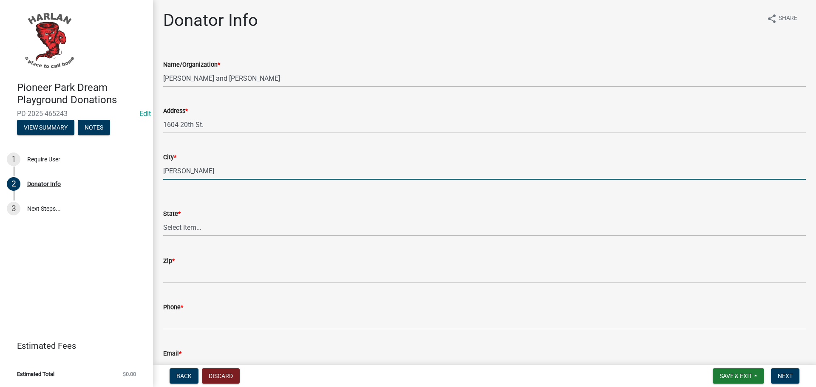
type input "[PERSON_NAME]"
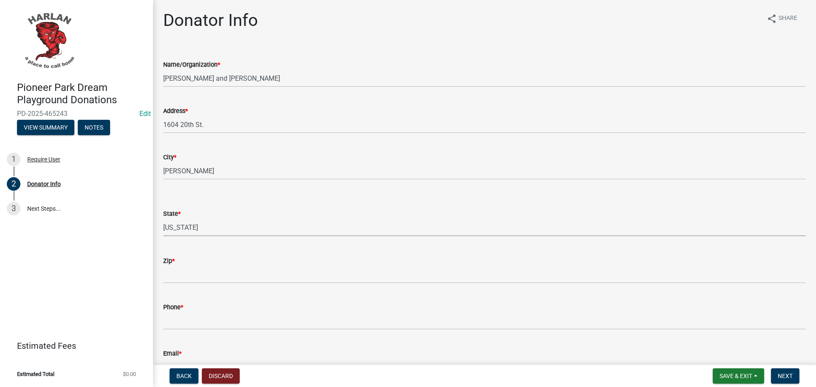
select select "IA"
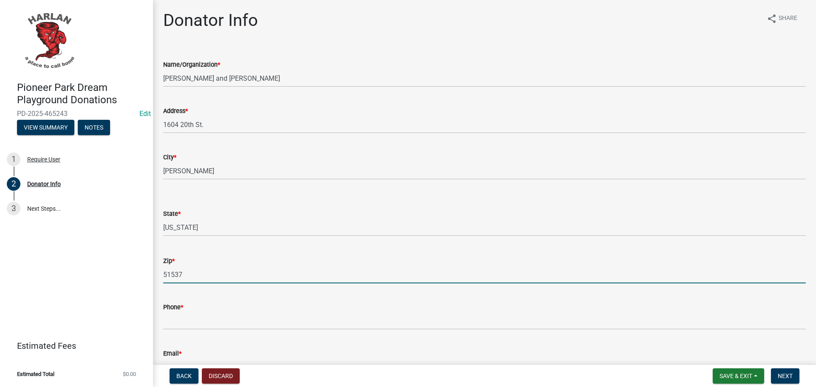
type input "51537"
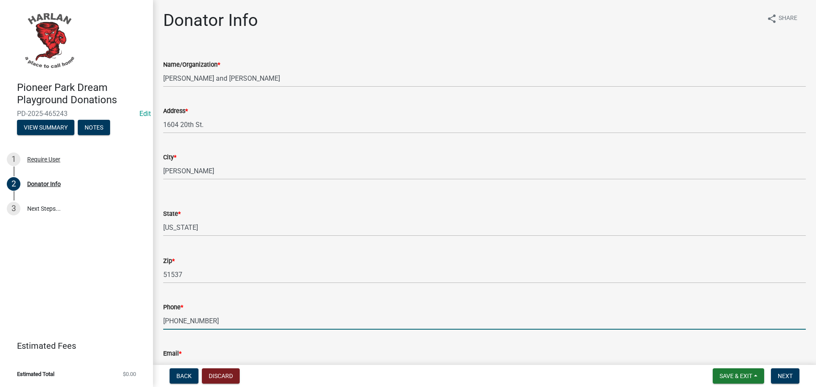
type input "[PHONE_NUMBER]"
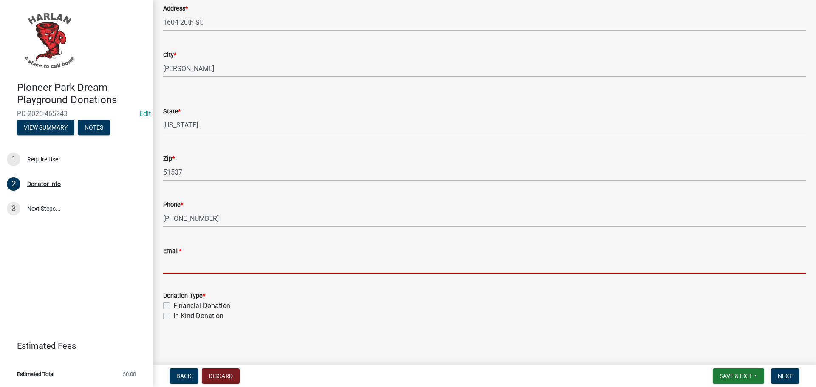
scroll to position [103, 0]
click at [172, 265] on input "Email *" at bounding box center [484, 264] width 643 height 17
type input "[EMAIL_ADDRESS][DOMAIN_NAME]"
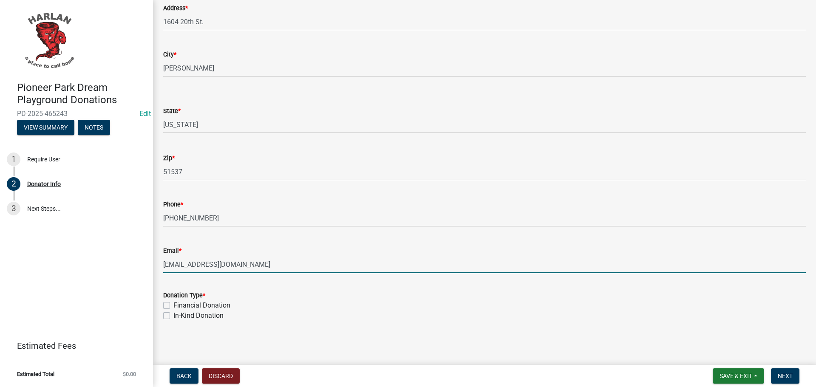
click at [173, 306] on label "Financial Donation" at bounding box center [201, 306] width 57 height 10
click at [173, 306] on input "Financial Donation" at bounding box center [176, 304] width 6 height 6
checkbox input "true"
checkbox input "false"
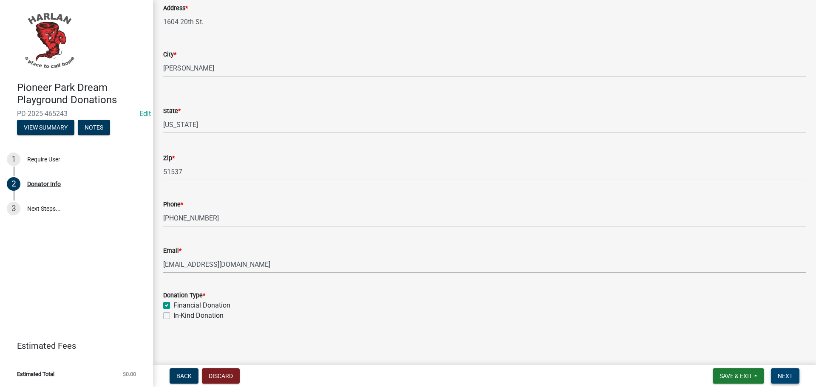
click at [782, 376] on span "Next" at bounding box center [785, 376] width 15 height 7
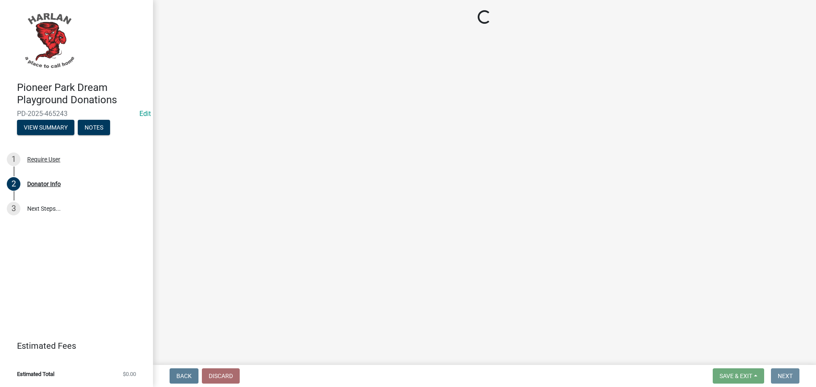
scroll to position [0, 0]
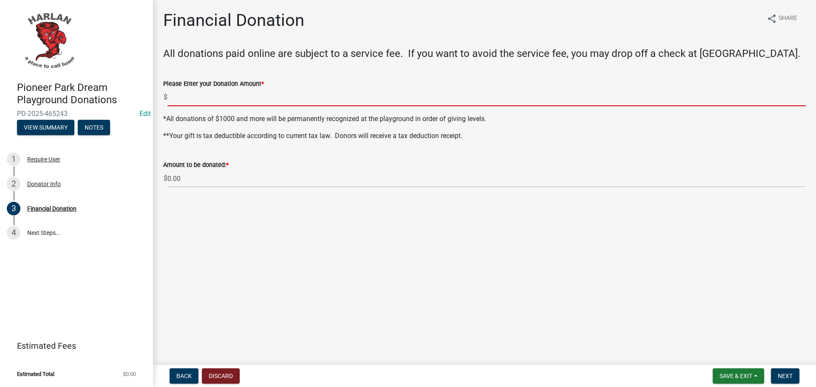
click at [189, 97] on input "text" at bounding box center [486, 97] width 638 height 17
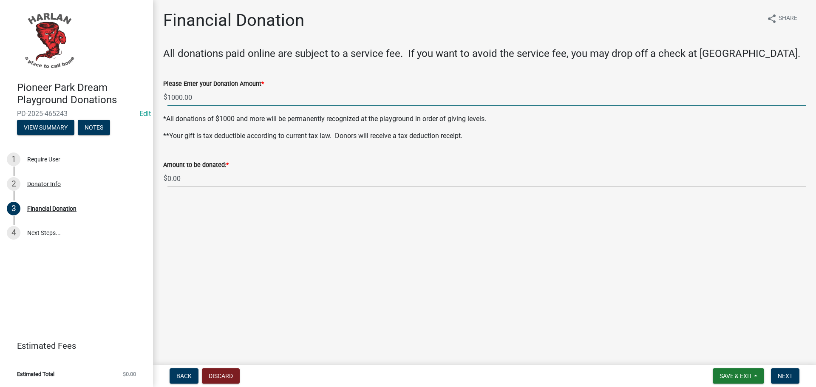
type input "1000"
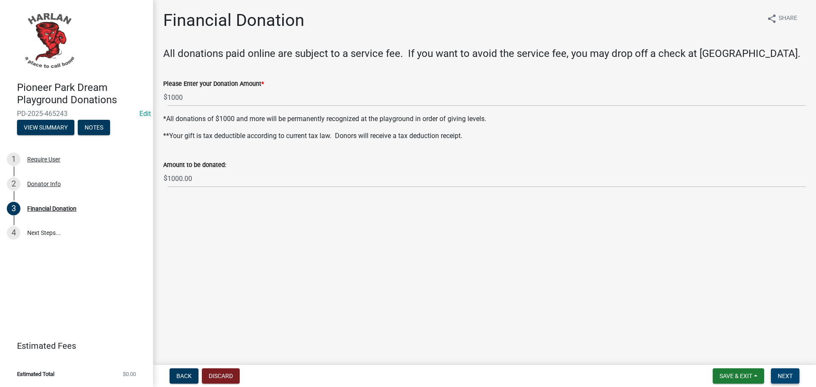
click at [789, 373] on span "Next" at bounding box center [785, 376] width 15 height 7
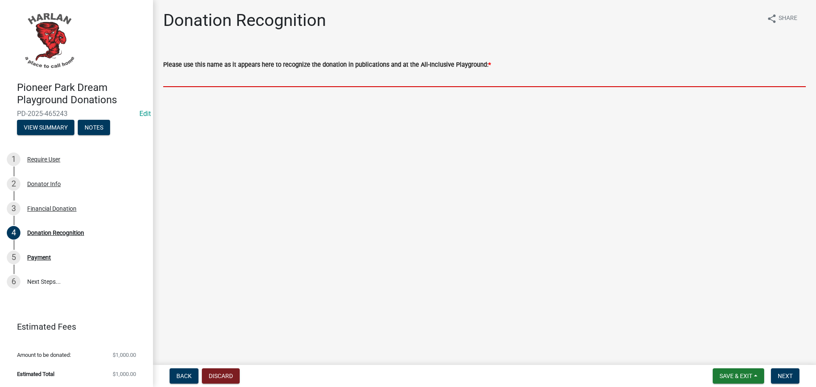
click at [209, 76] on input "Please use this name as it appears here to recognize the donation in publicatio…" at bounding box center [484, 78] width 643 height 17
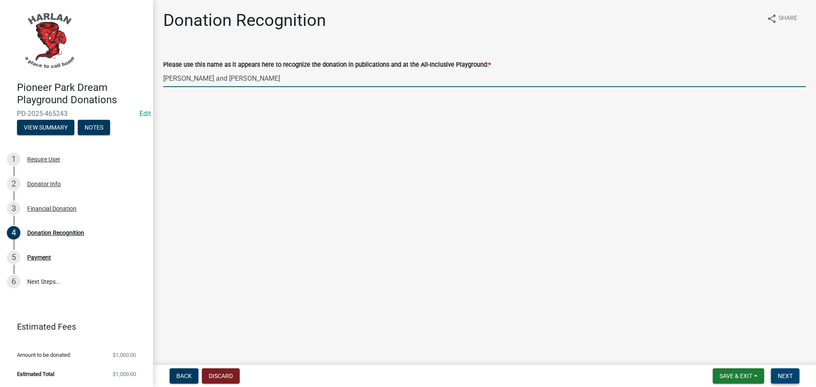
type input "[PERSON_NAME] and [PERSON_NAME]"
click at [782, 376] on span "Next" at bounding box center [785, 376] width 15 height 7
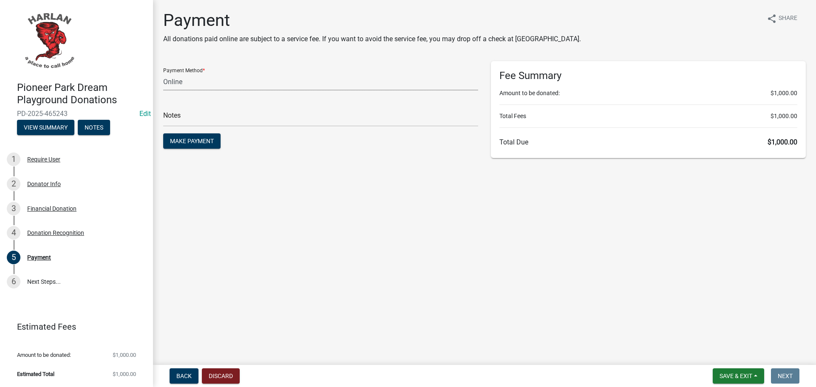
click at [169, 82] on select "Credit Card POS Check Cash Online" at bounding box center [320, 81] width 315 height 17
select select "1: 0"
click at [163, 73] on select "Credit Card POS Check Cash Online" at bounding box center [320, 81] width 315 height 17
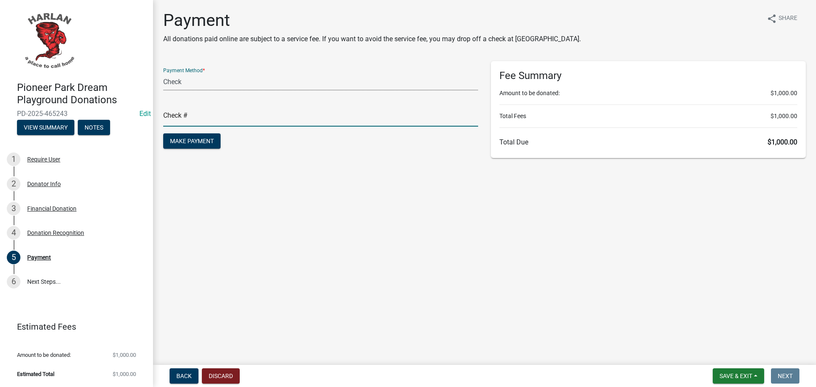
click at [175, 119] on input "text" at bounding box center [320, 117] width 315 height 17
type input "7531"
click at [183, 139] on span "Make Payment" at bounding box center [192, 141] width 44 height 7
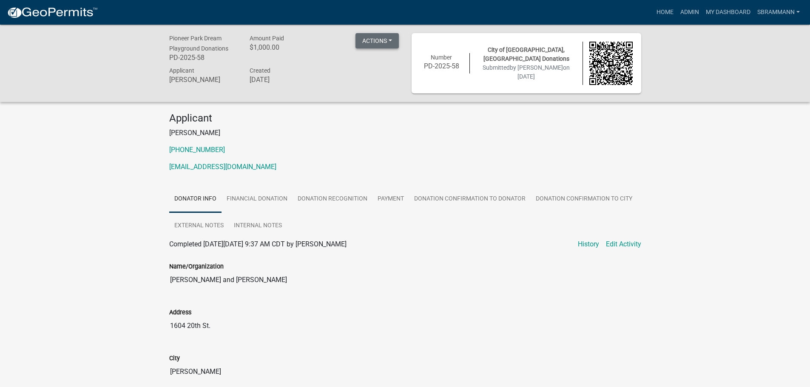
click at [378, 37] on button "Actions" at bounding box center [376, 40] width 43 height 15
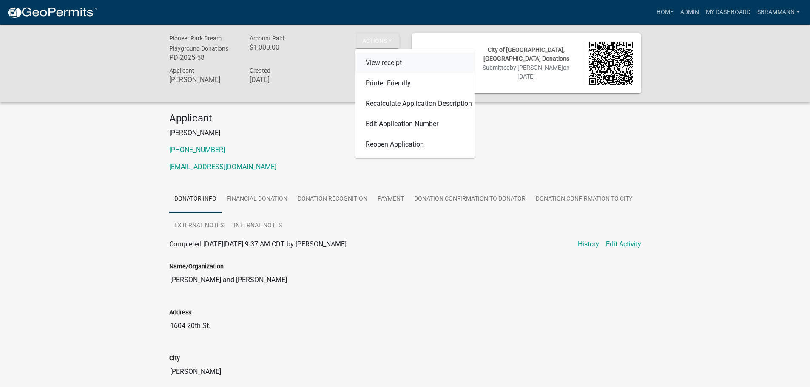
click at [386, 62] on link "View receipt" at bounding box center [414, 63] width 119 height 20
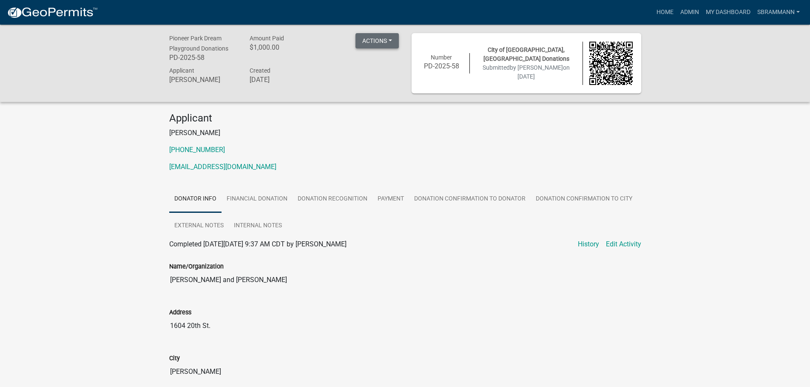
click at [366, 41] on button "Actions" at bounding box center [376, 40] width 43 height 15
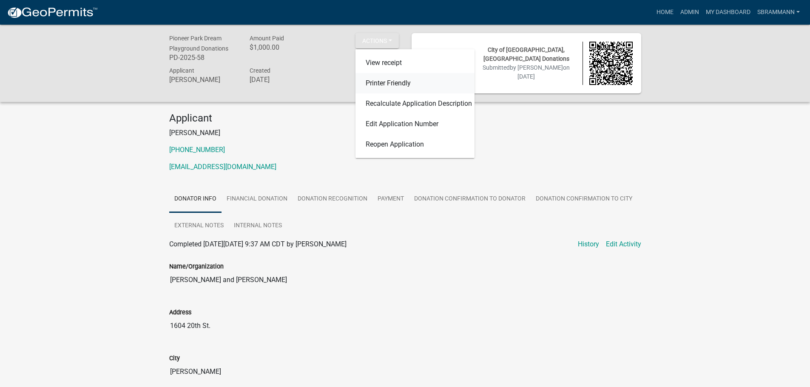
click at [376, 84] on link "Printer Friendly" at bounding box center [414, 83] width 119 height 20
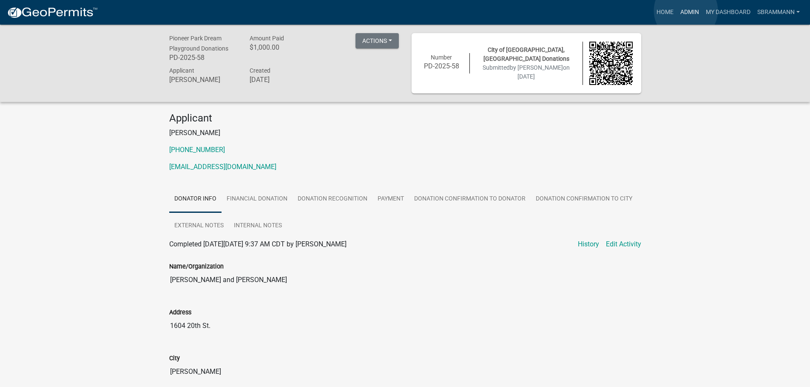
click at [686, 11] on link "Admin" at bounding box center [690, 12] width 26 height 16
